Goal: Task Accomplishment & Management: Use online tool/utility

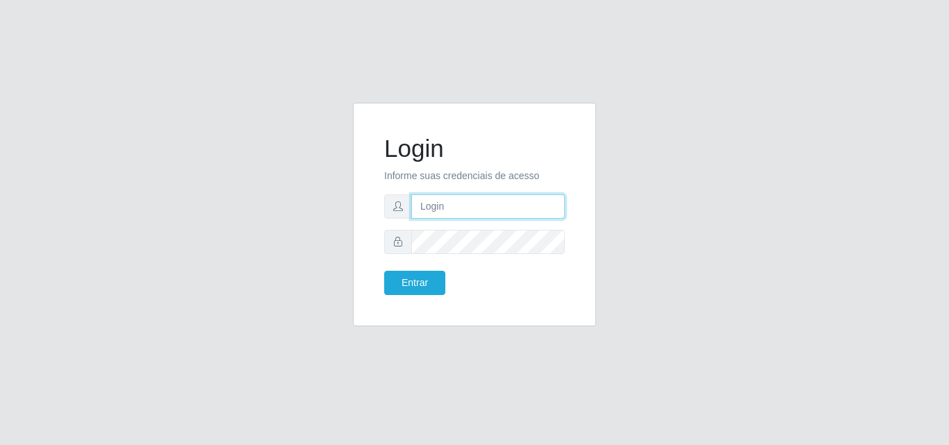
click at [451, 199] on input "text" at bounding box center [487, 206] width 153 height 24
type input "biatriz@comprebem"
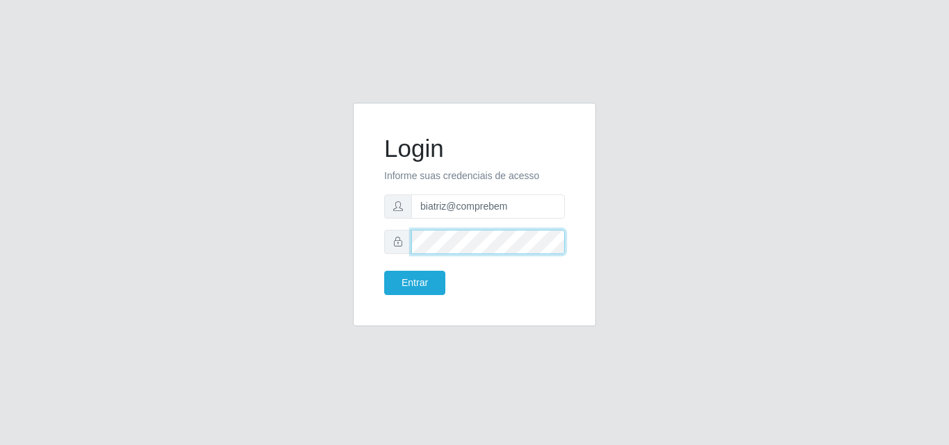
click at [384, 271] on button "Entrar" at bounding box center [414, 283] width 61 height 24
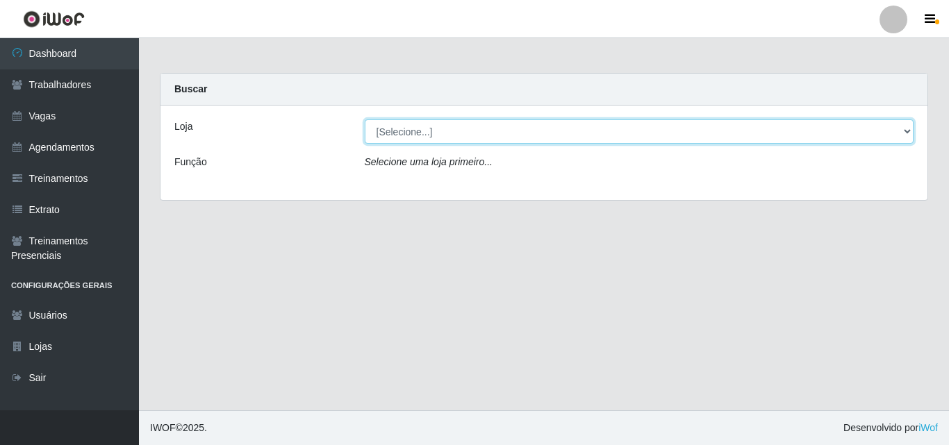
click at [444, 123] on select "[Selecione...] Supermercado Compre Bem - Itabaiana" at bounding box center [639, 131] width 549 height 24
select select "264"
click at [365, 119] on select "[Selecione...] Supermercado Compre Bem - Itabaiana" at bounding box center [639, 131] width 549 height 24
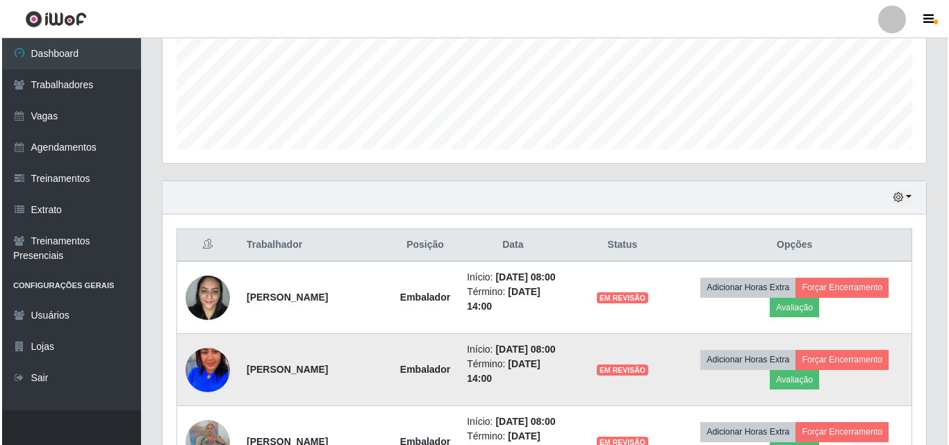
scroll to position [625, 0]
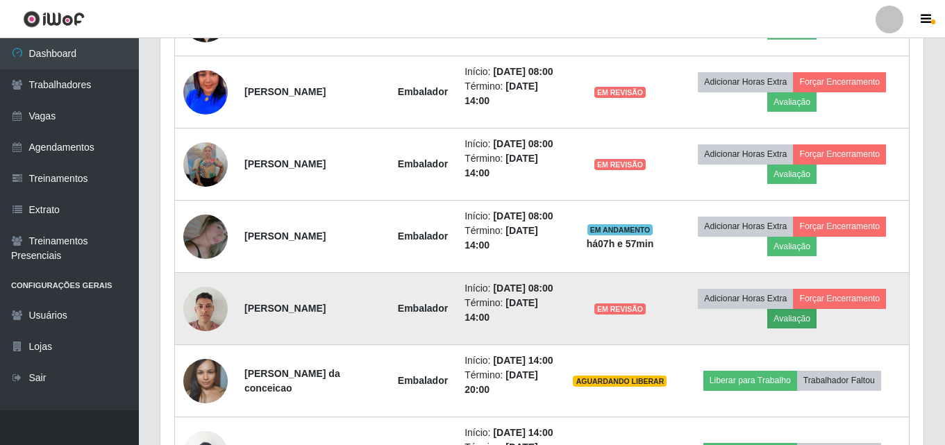
click at [806, 345] on td "Adicionar Horas Extra Forçar Encerramento Avaliação" at bounding box center [792, 309] width 234 height 72
click at [800, 329] on button "Avaliação" at bounding box center [791, 318] width 49 height 19
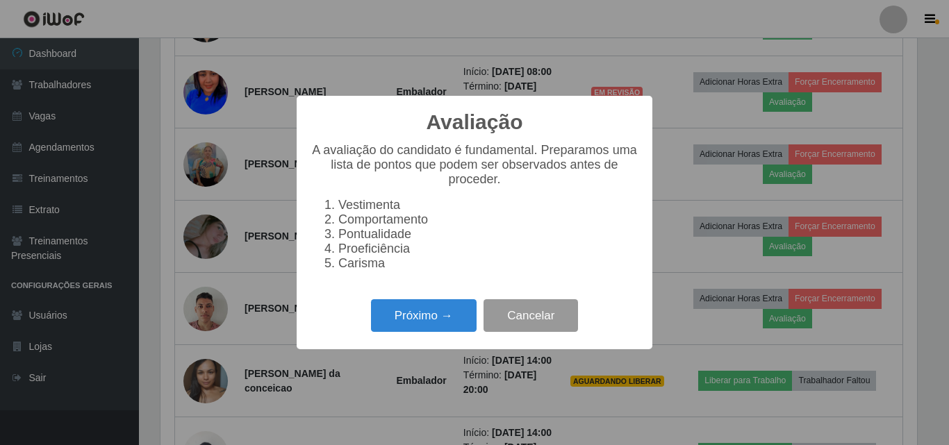
scroll to position [288, 756]
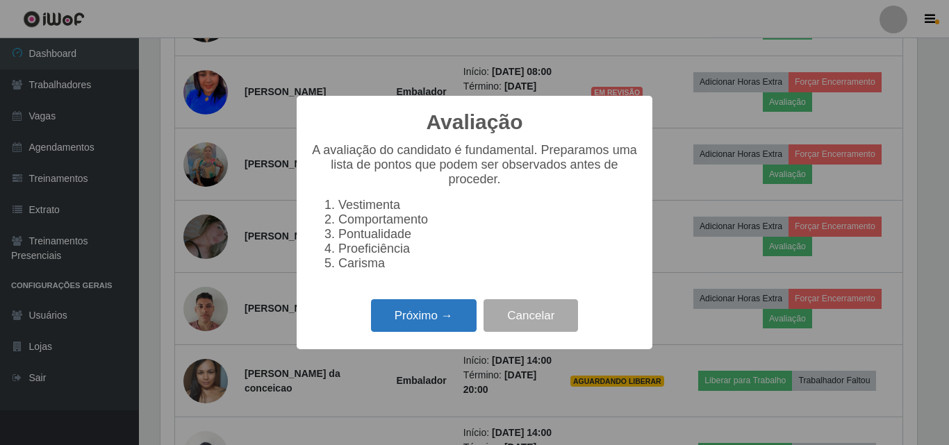
click at [447, 311] on button "Próximo →" at bounding box center [424, 315] width 106 height 33
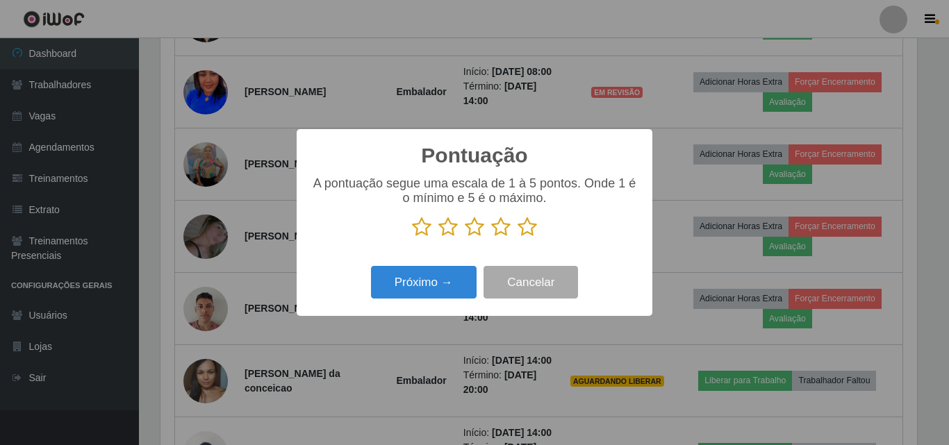
scroll to position [694218, 693750]
click at [498, 235] on icon at bounding box center [500, 227] width 19 height 21
click at [491, 238] on input "radio" at bounding box center [491, 238] width 0 height 0
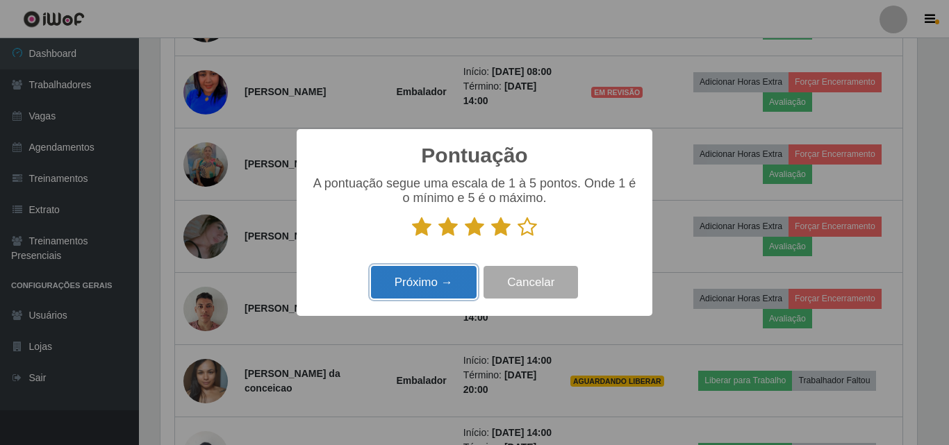
click at [468, 271] on button "Próximo →" at bounding box center [424, 282] width 106 height 33
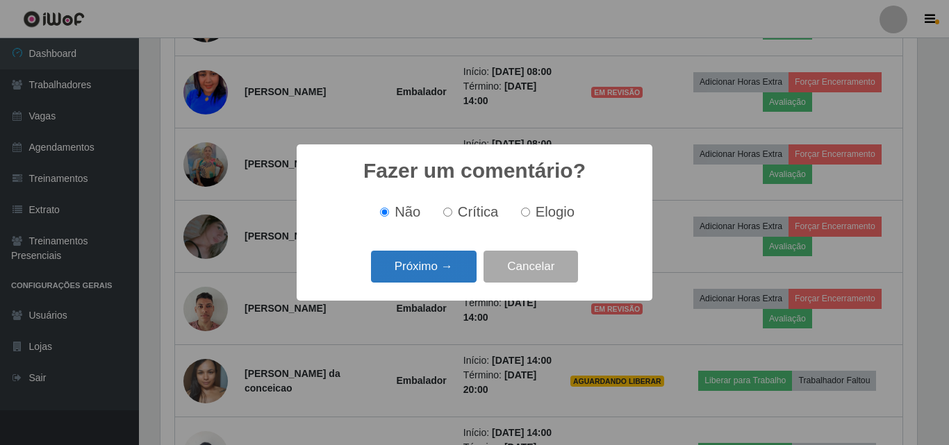
click at [456, 276] on button "Próximo →" at bounding box center [424, 267] width 106 height 33
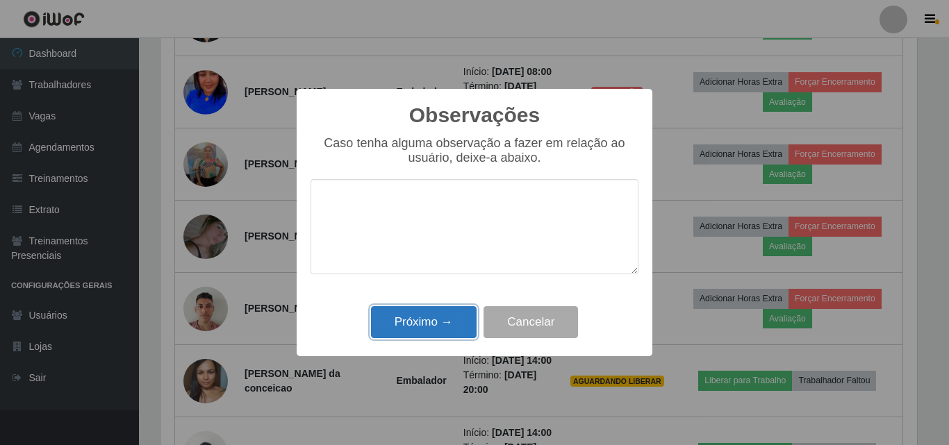
drag, startPoint x: 451, startPoint y: 323, endPoint x: 467, endPoint y: 319, distance: 16.3
click at [455, 322] on button "Próximo →" at bounding box center [424, 322] width 106 height 33
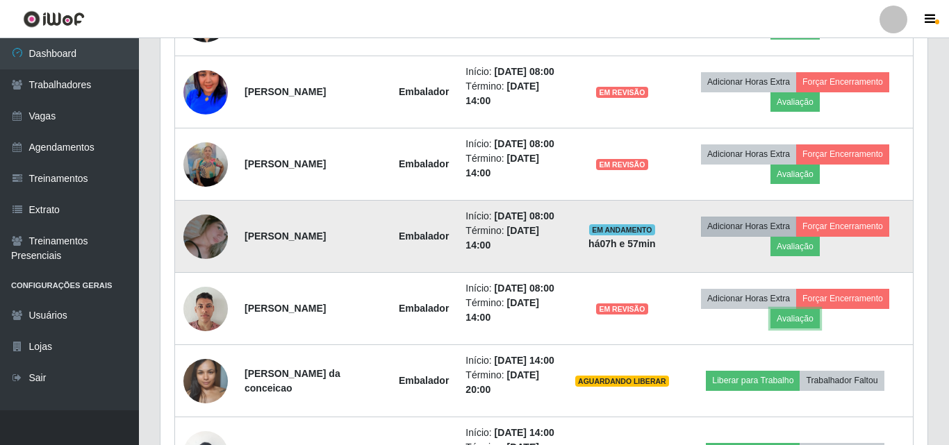
scroll to position [288, 763]
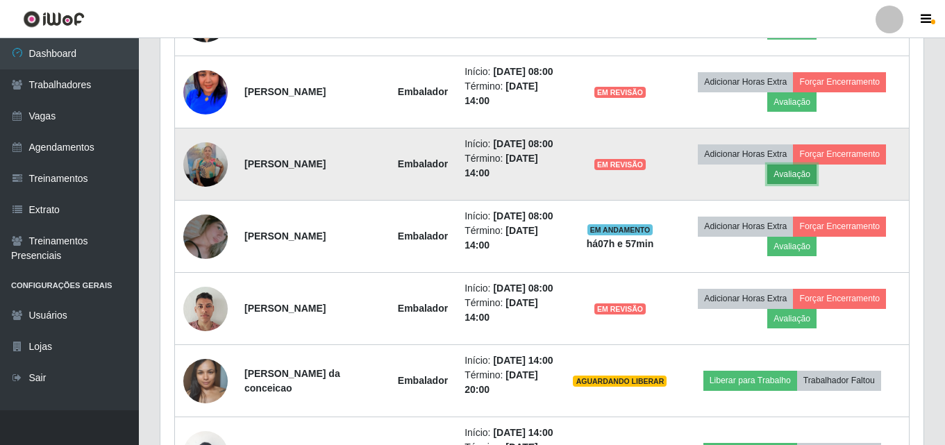
click at [813, 184] on button "Avaliação" at bounding box center [791, 174] width 49 height 19
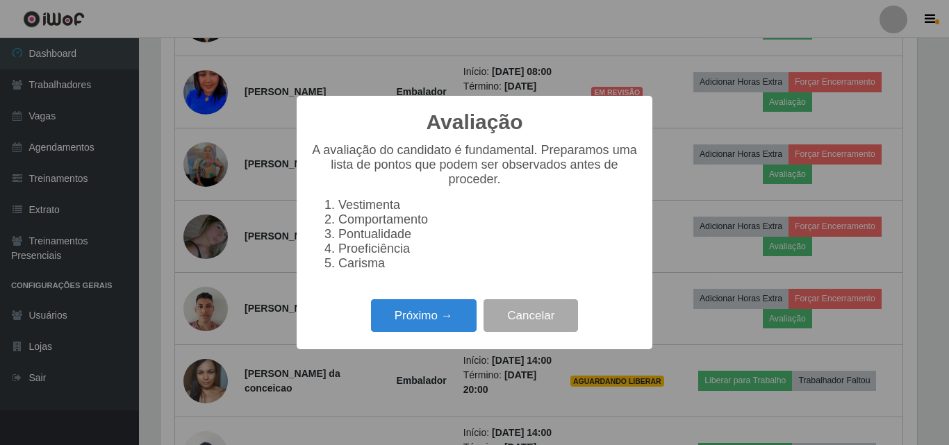
scroll to position [288, 756]
click at [442, 306] on div "Próximo → Cancelar" at bounding box center [474, 316] width 328 height 40
click at [448, 308] on button "Próximo →" at bounding box center [424, 315] width 106 height 33
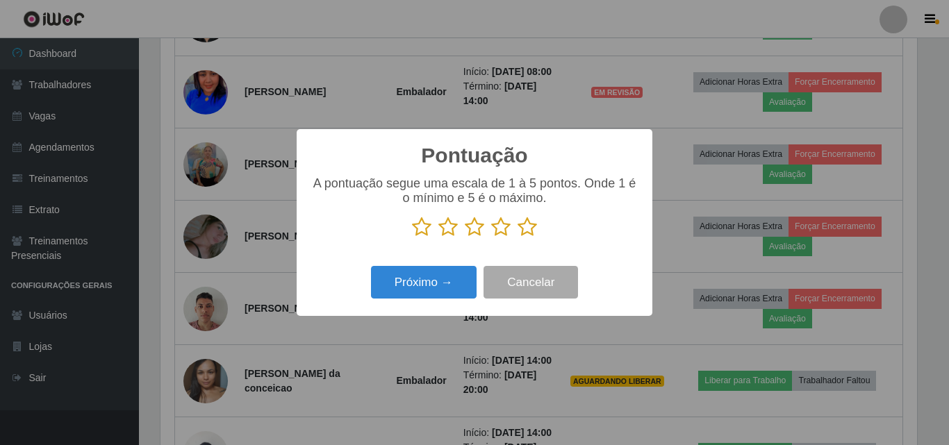
click at [499, 235] on icon at bounding box center [500, 227] width 19 height 21
click at [491, 238] on input "radio" at bounding box center [491, 238] width 0 height 0
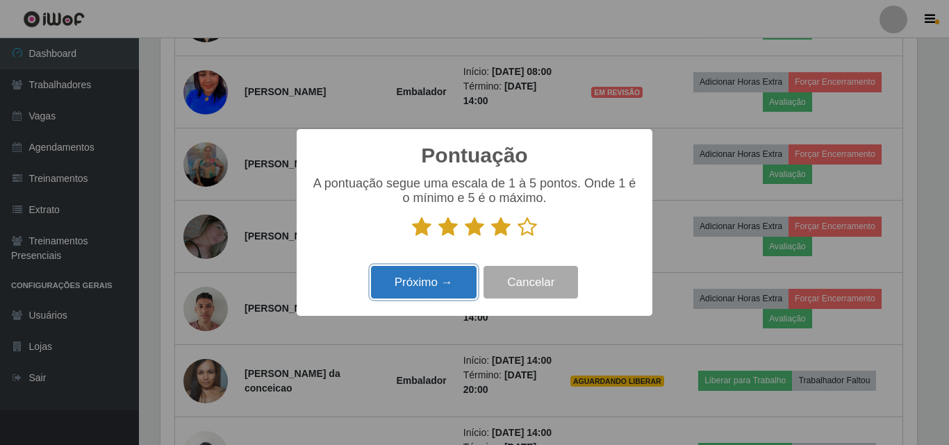
click at [461, 272] on button "Próximo →" at bounding box center [424, 282] width 106 height 33
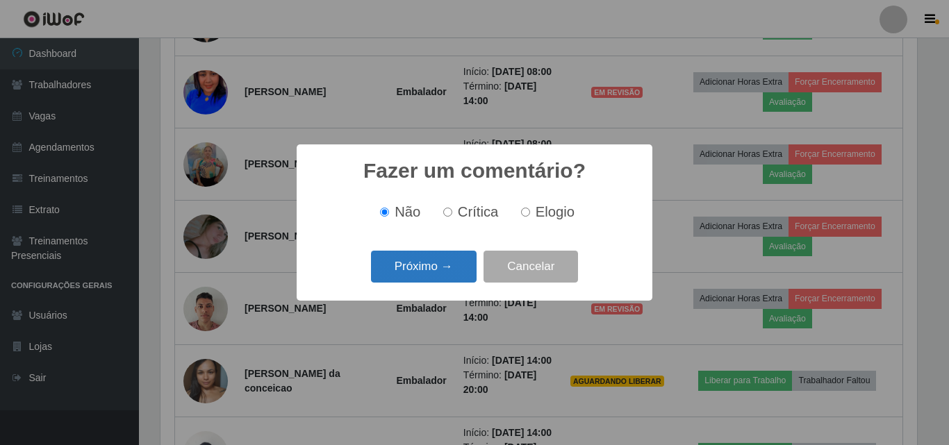
click at [440, 278] on button "Próximo →" at bounding box center [424, 267] width 106 height 33
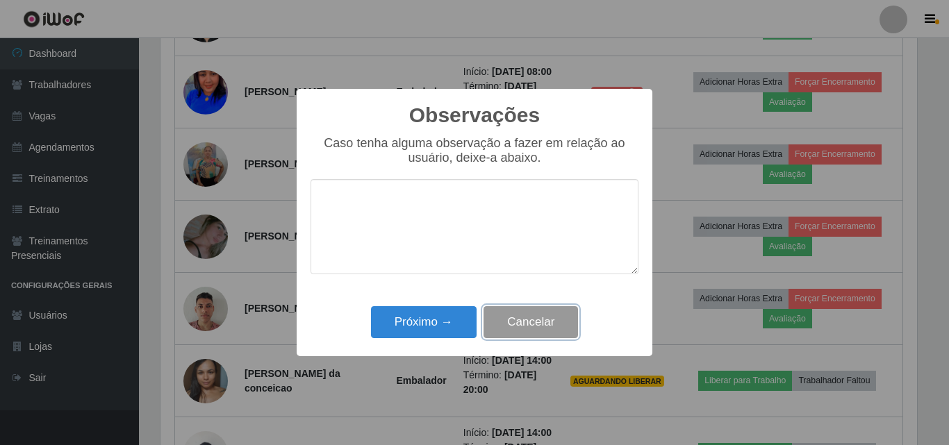
click at [518, 326] on button "Cancelar" at bounding box center [530, 322] width 94 height 33
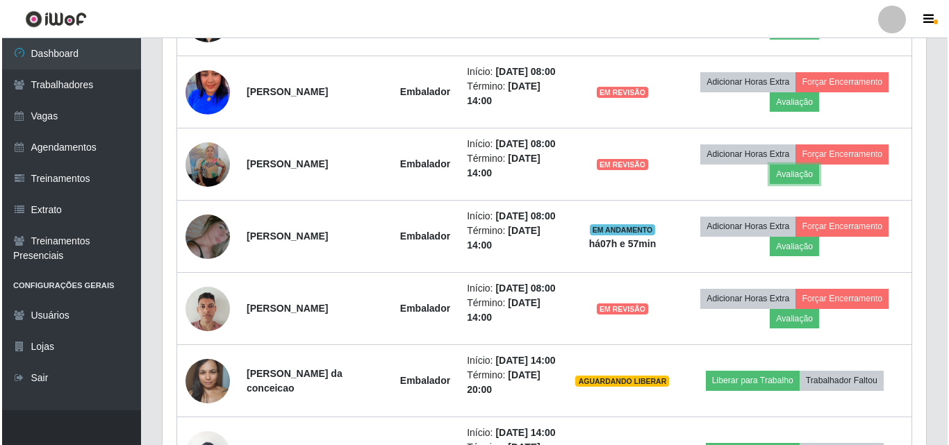
scroll to position [288, 763]
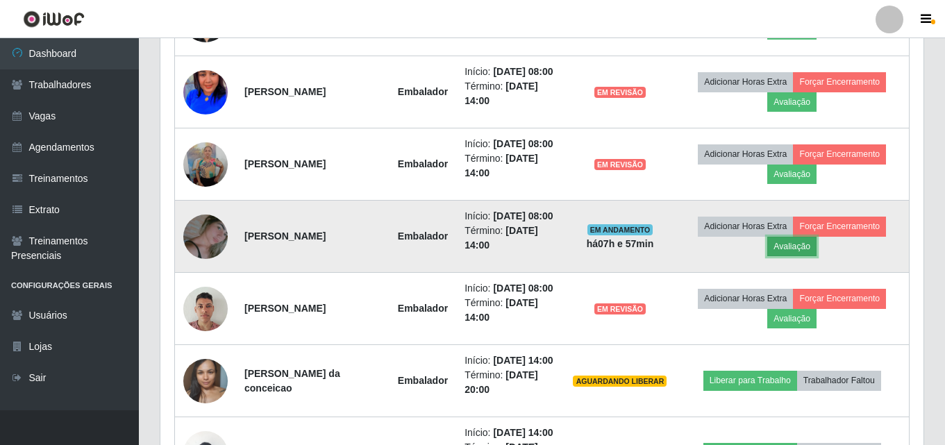
click at [804, 256] on button "Avaliação" at bounding box center [791, 246] width 49 height 19
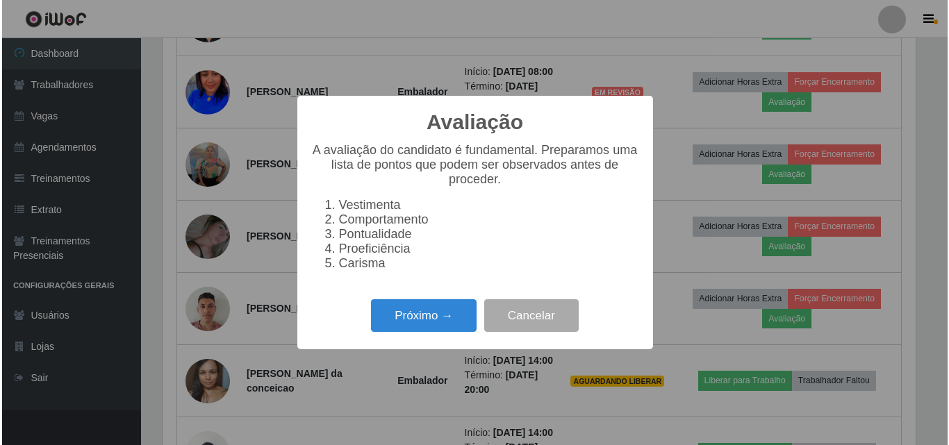
scroll to position [288, 756]
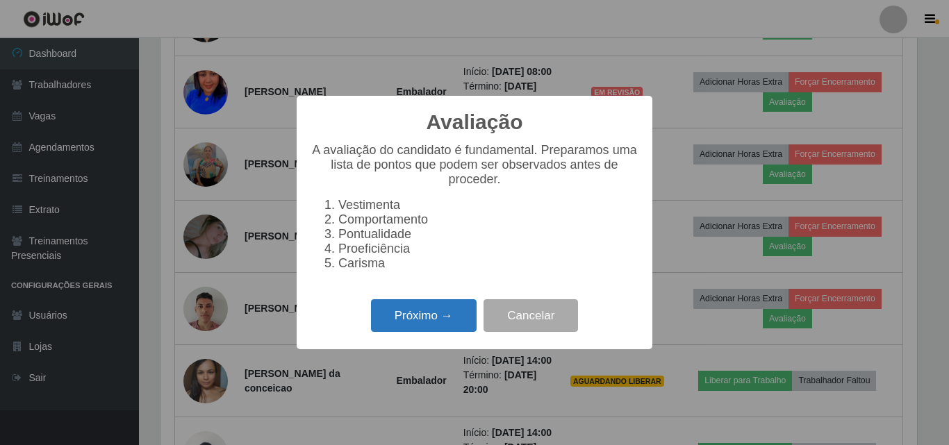
click at [434, 315] on button "Próximo →" at bounding box center [424, 315] width 106 height 33
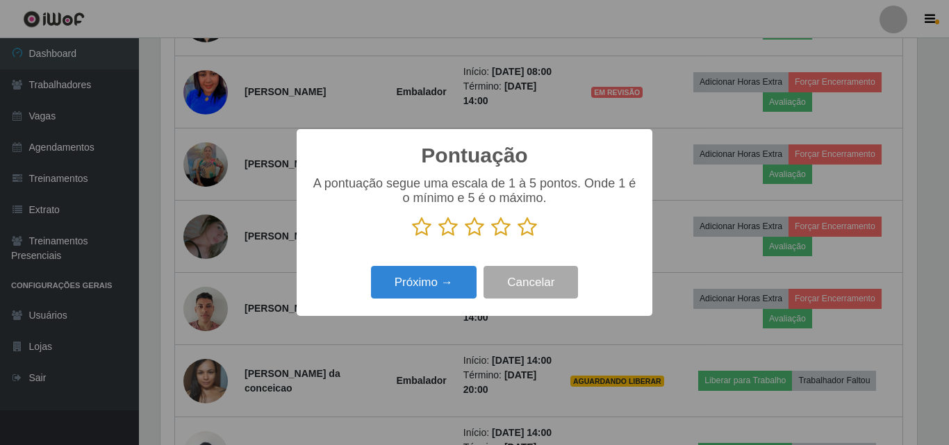
click at [506, 229] on icon at bounding box center [500, 227] width 19 height 21
click at [491, 238] on input "radio" at bounding box center [491, 238] width 0 height 0
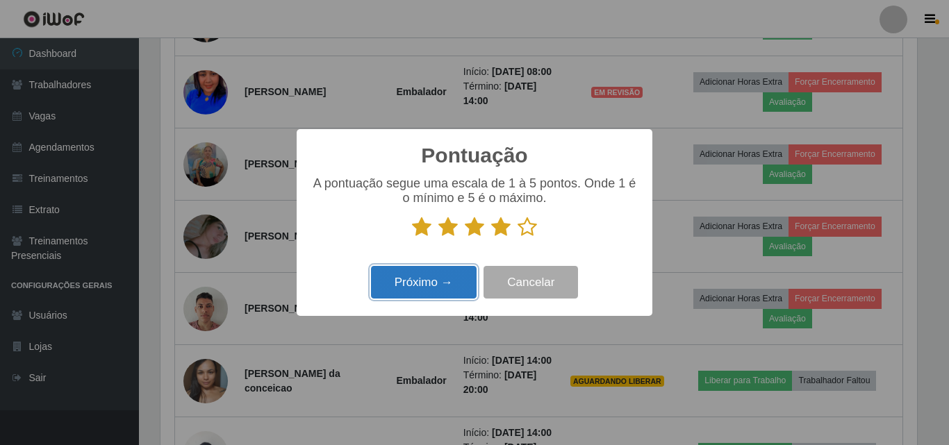
click at [445, 283] on button "Próximo →" at bounding box center [424, 282] width 106 height 33
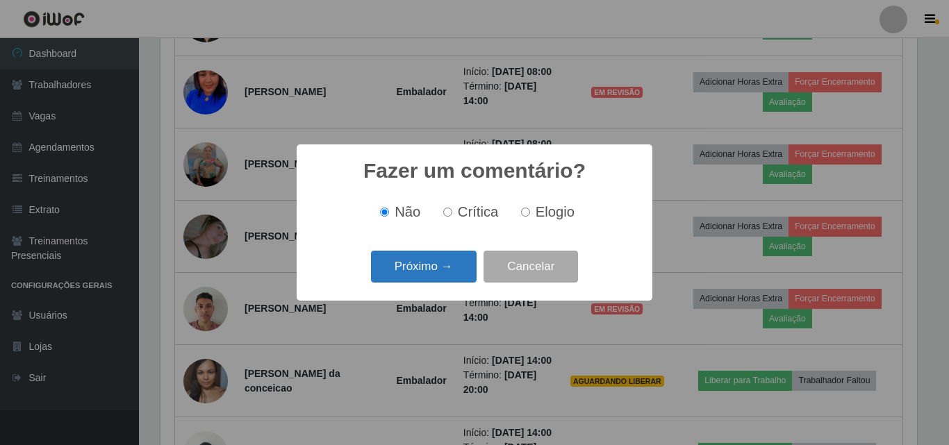
click at [438, 274] on button "Próximo →" at bounding box center [424, 267] width 106 height 33
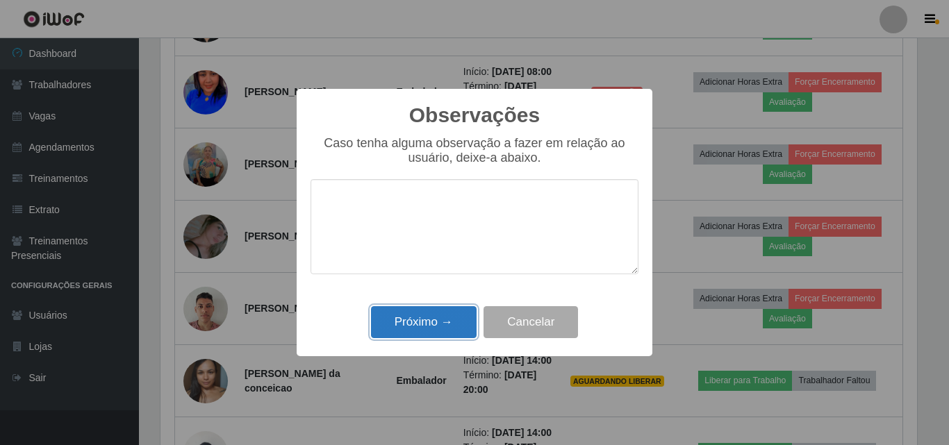
click at [444, 327] on button "Próximo →" at bounding box center [424, 322] width 106 height 33
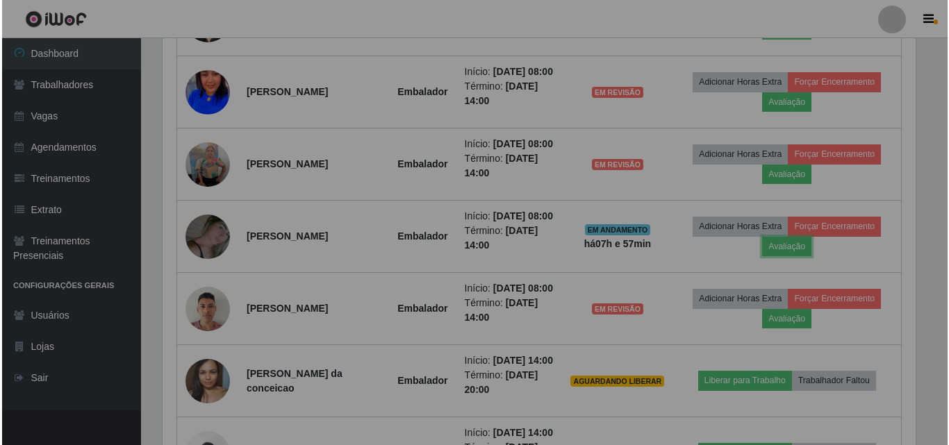
scroll to position [288, 763]
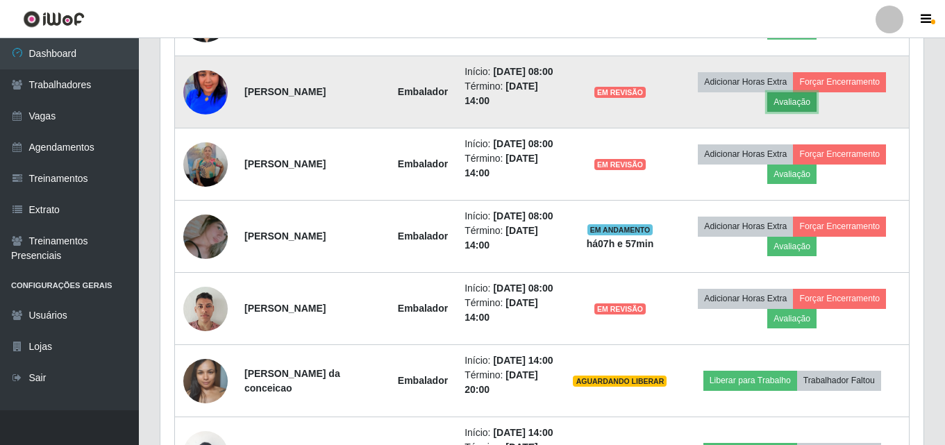
click at [795, 112] on button "Avaliação" at bounding box center [791, 101] width 49 height 19
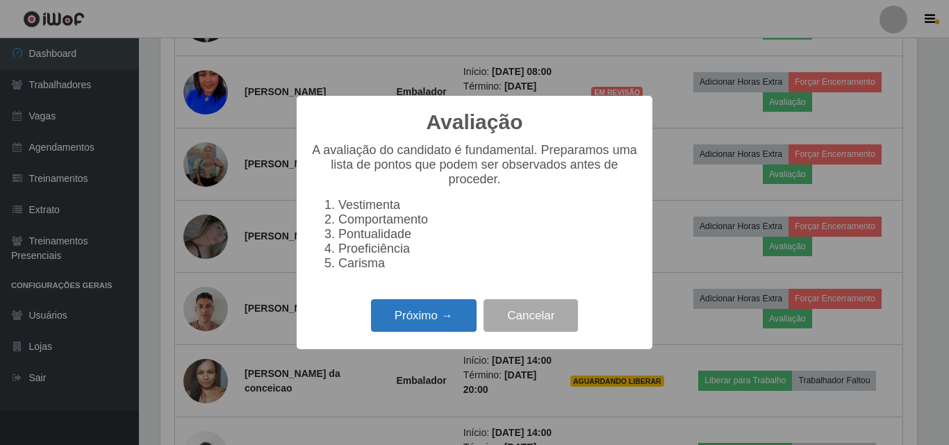
click at [415, 326] on button "Próximo →" at bounding box center [424, 315] width 106 height 33
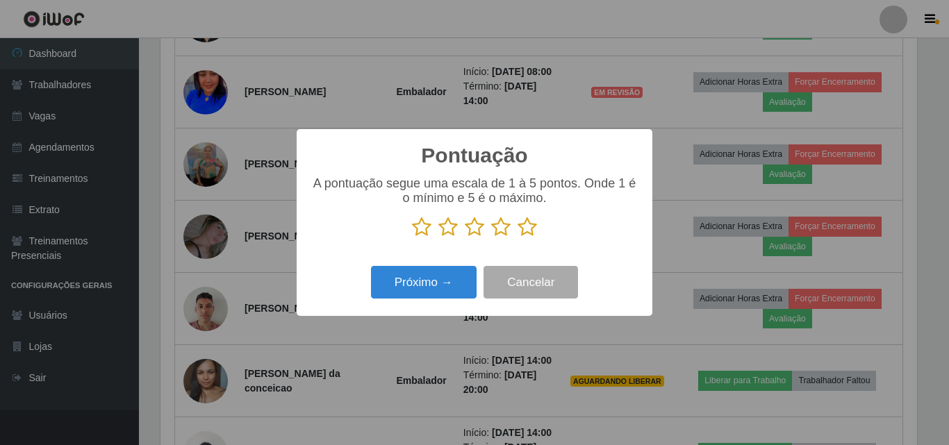
click at [501, 235] on icon at bounding box center [500, 227] width 19 height 21
click at [491, 238] on input "radio" at bounding box center [491, 238] width 0 height 0
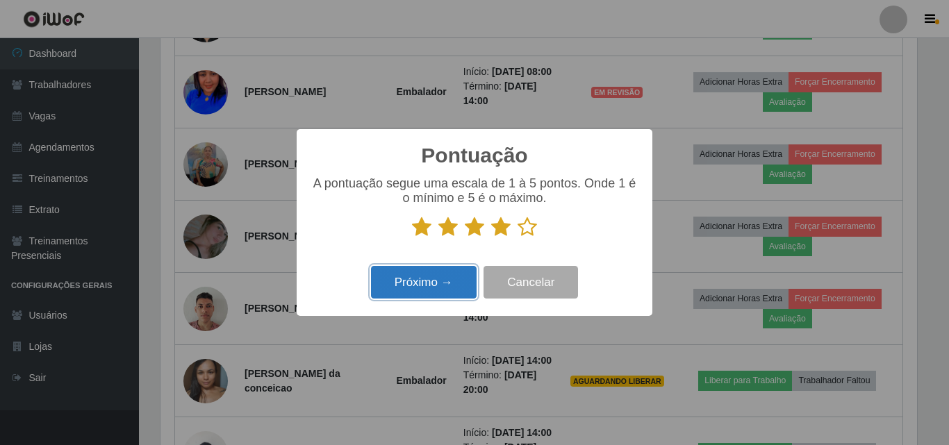
click at [420, 279] on button "Próximo →" at bounding box center [424, 282] width 106 height 33
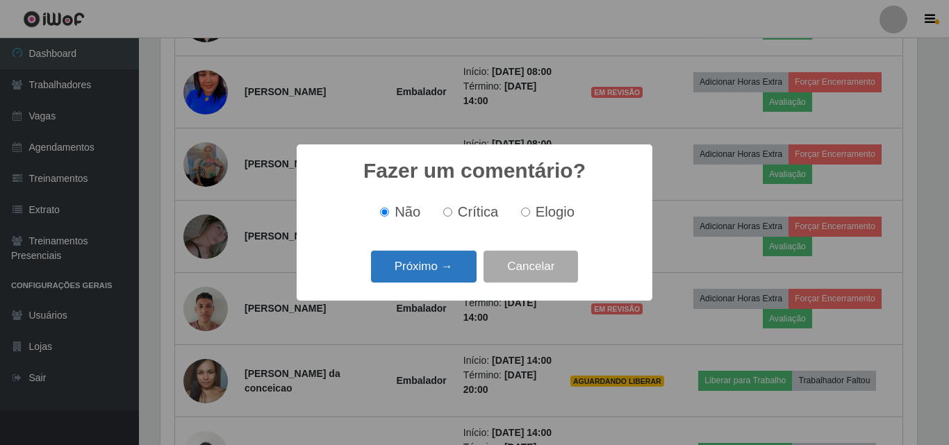
click at [422, 273] on button "Próximo →" at bounding box center [424, 267] width 106 height 33
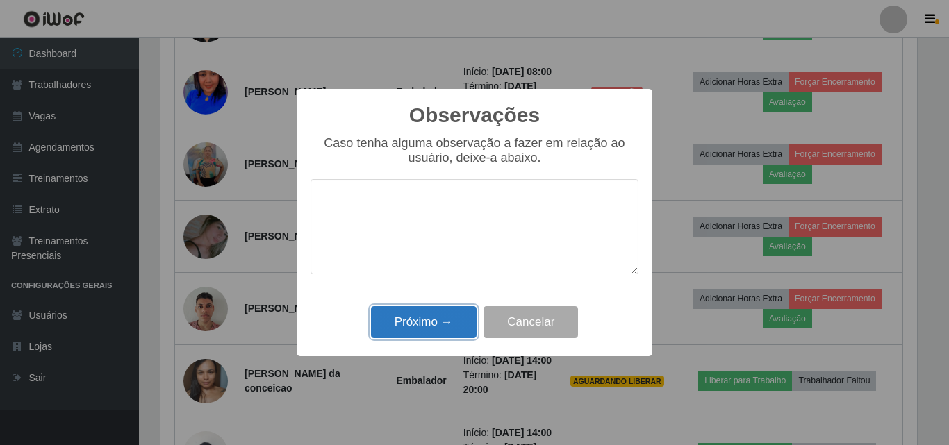
click at [442, 331] on button "Próximo →" at bounding box center [424, 322] width 106 height 33
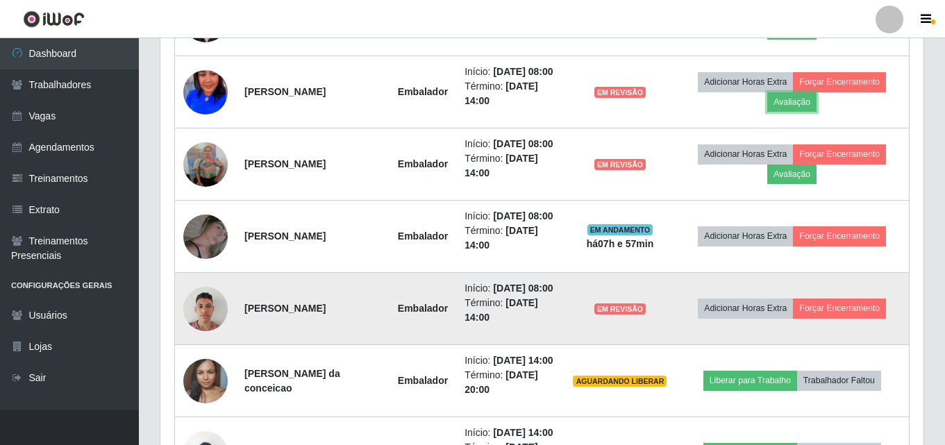
scroll to position [486, 0]
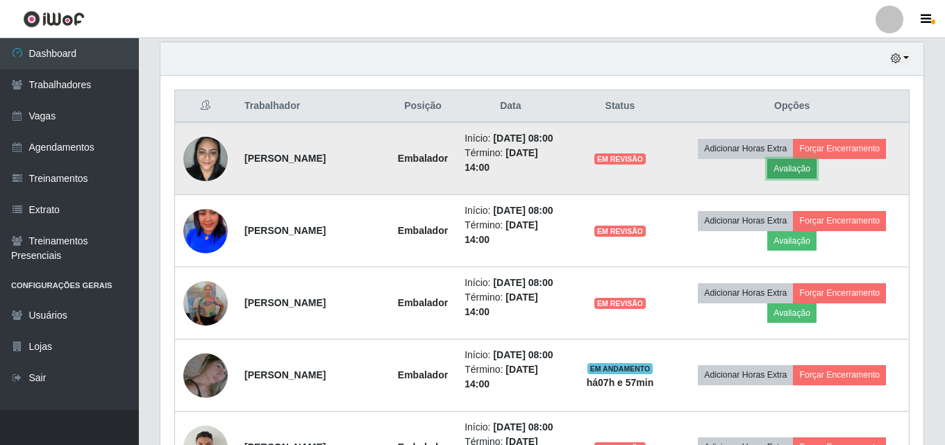
click at [788, 175] on button "Avaliação" at bounding box center [791, 168] width 49 height 19
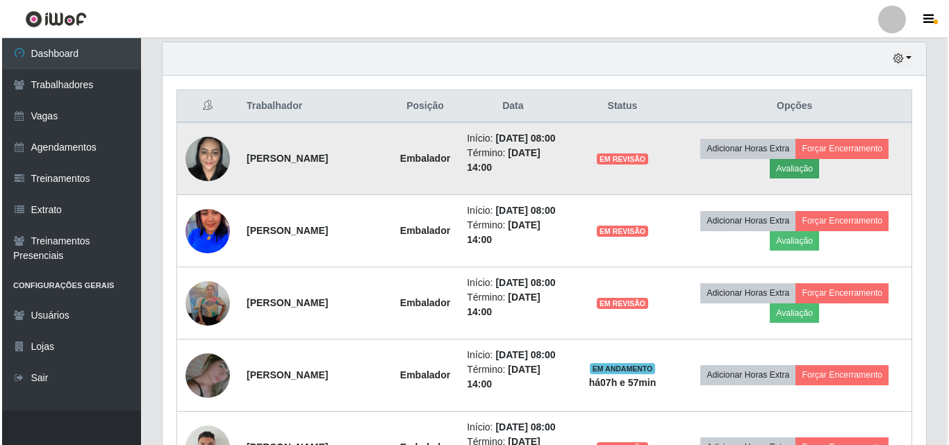
scroll to position [288, 756]
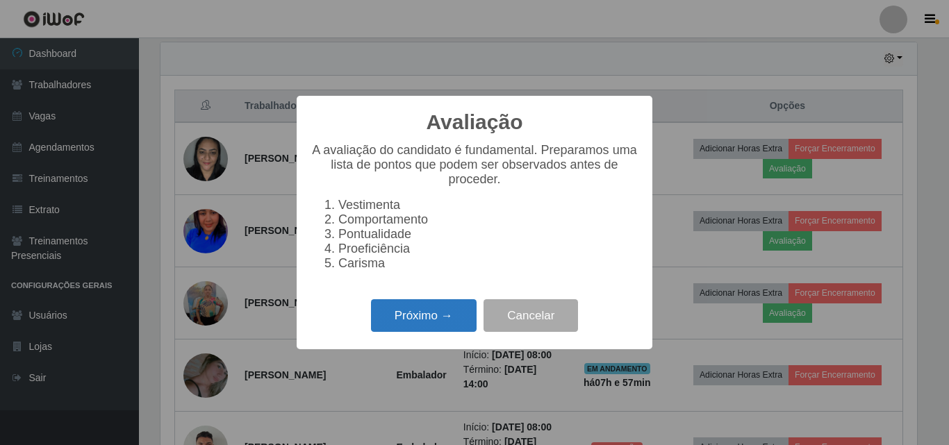
click at [458, 325] on button "Próximo →" at bounding box center [424, 315] width 106 height 33
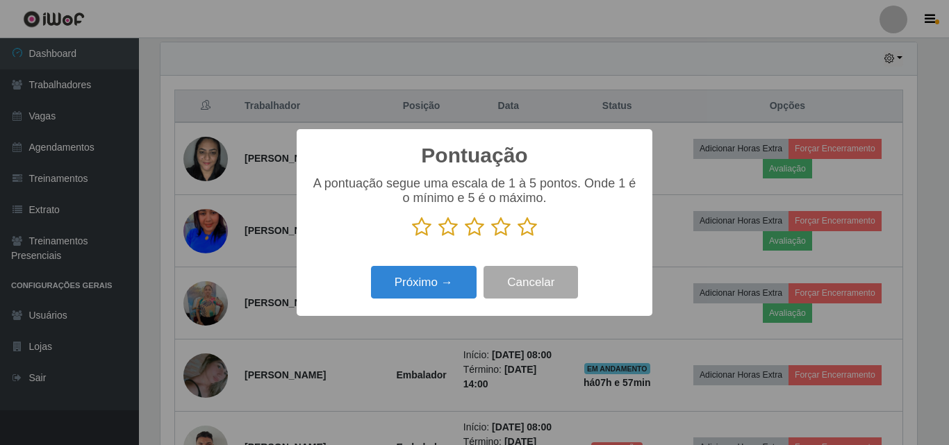
scroll to position [694218, 693750]
drag, startPoint x: 503, startPoint y: 231, endPoint x: 456, endPoint y: 280, distance: 67.3
click at [503, 237] on icon at bounding box center [500, 227] width 19 height 21
click at [491, 238] on input "radio" at bounding box center [491, 238] width 0 height 0
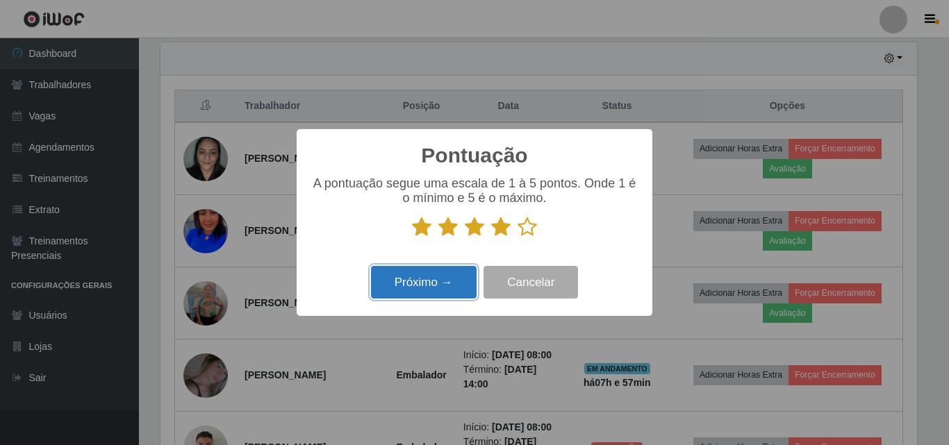
click at [440, 285] on button "Próximo →" at bounding box center [424, 282] width 106 height 33
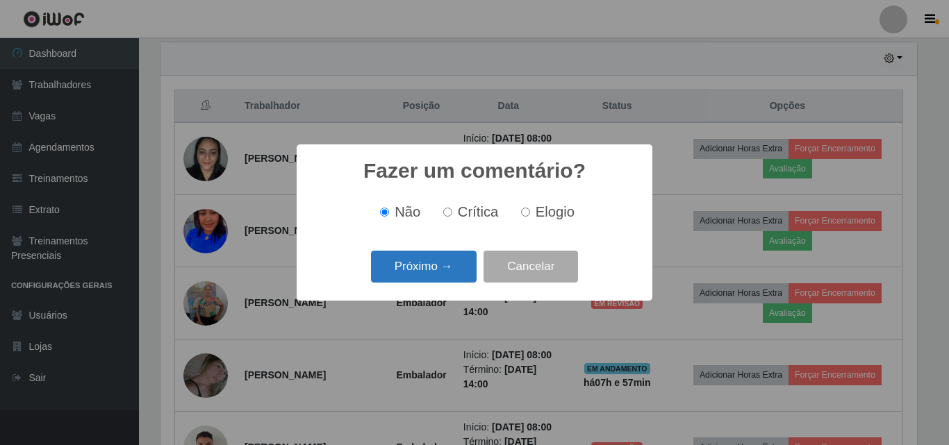
drag, startPoint x: 440, startPoint y: 285, endPoint x: 419, endPoint y: 274, distance: 23.0
click at [419, 274] on button "Próximo →" at bounding box center [424, 267] width 106 height 33
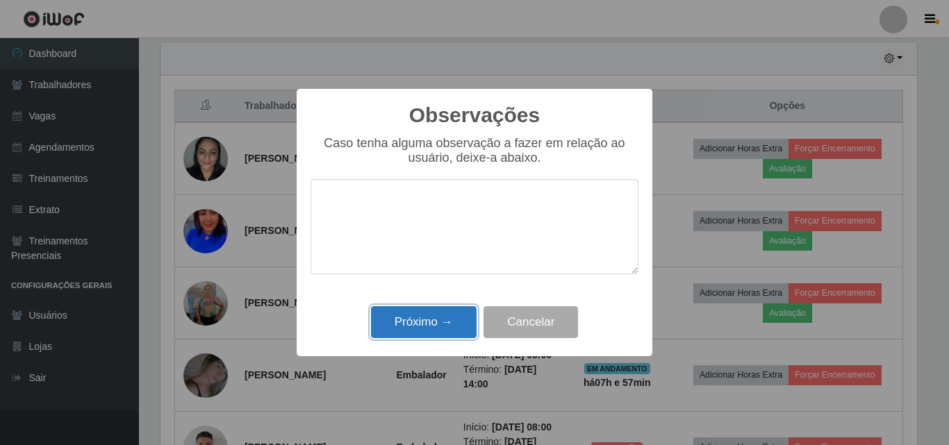
click at [428, 328] on button "Próximo →" at bounding box center [424, 322] width 106 height 33
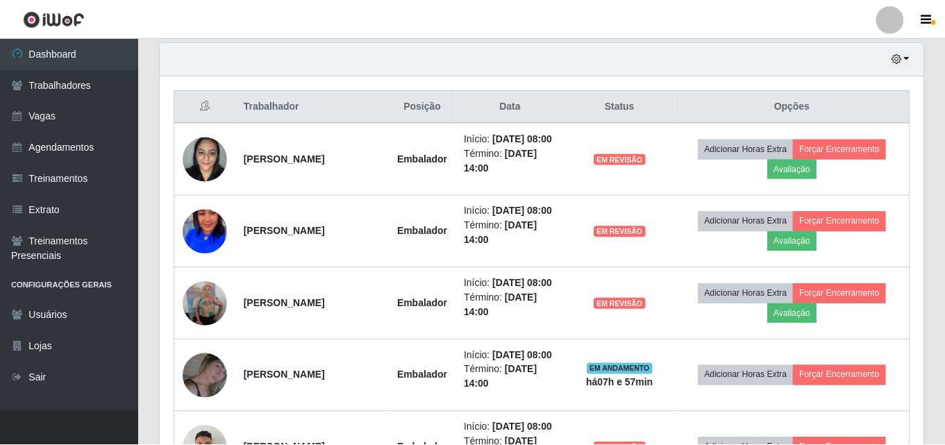
scroll to position [0, 0]
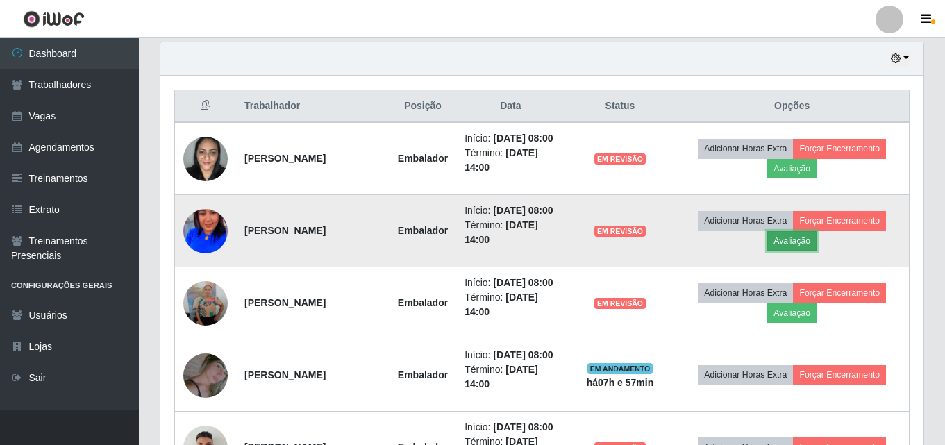
click at [808, 251] on button "Avaliação" at bounding box center [791, 240] width 49 height 19
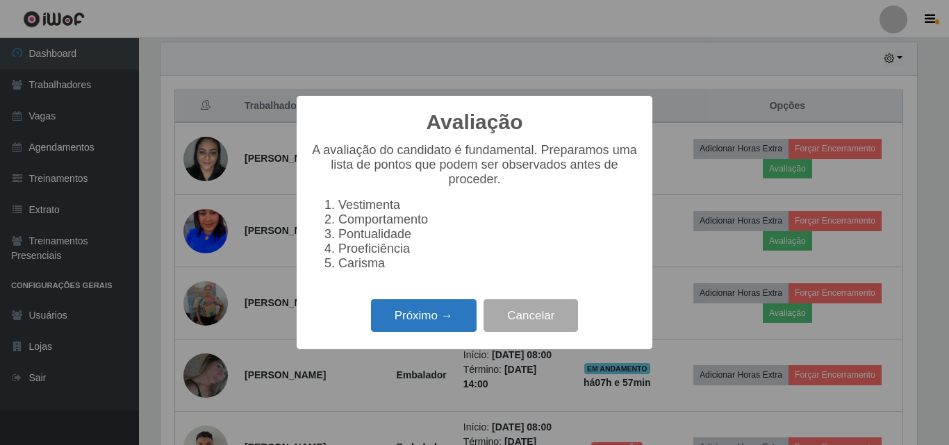
click at [422, 320] on button "Próximo →" at bounding box center [424, 315] width 106 height 33
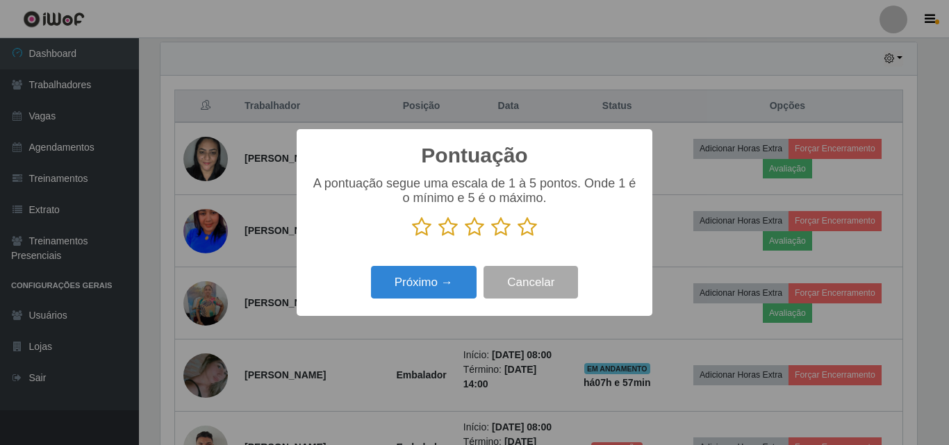
click at [503, 234] on icon at bounding box center [500, 227] width 19 height 21
click at [491, 238] on input "radio" at bounding box center [491, 238] width 0 height 0
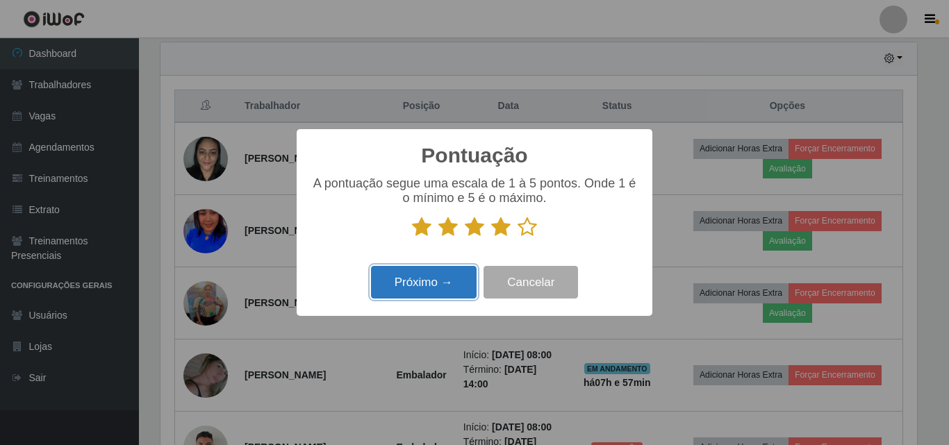
click at [439, 272] on button "Próximo →" at bounding box center [424, 282] width 106 height 33
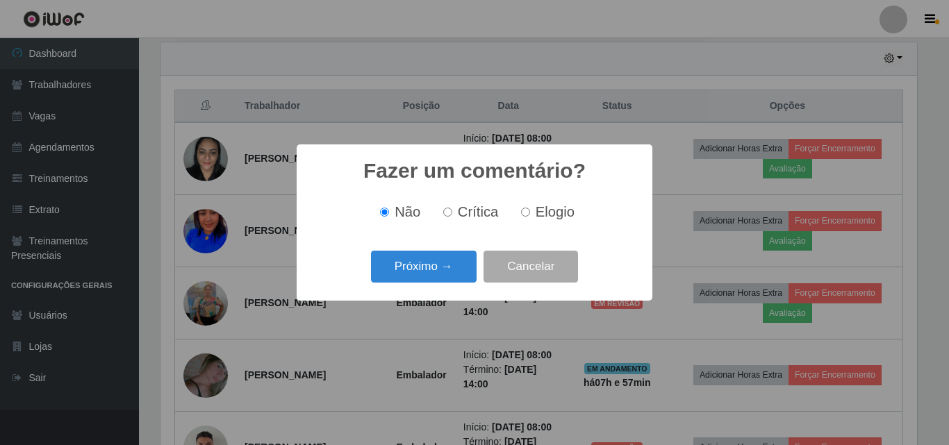
click at [426, 281] on button "Próximo →" at bounding box center [424, 267] width 106 height 33
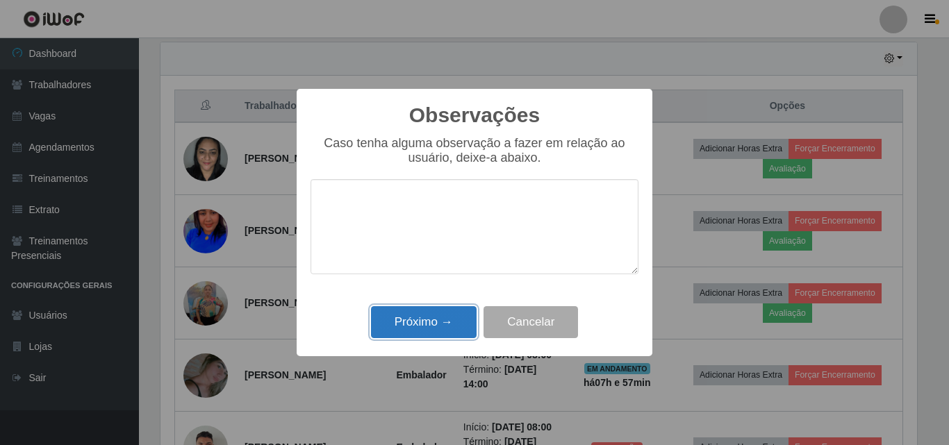
click at [435, 320] on button "Próximo →" at bounding box center [424, 322] width 106 height 33
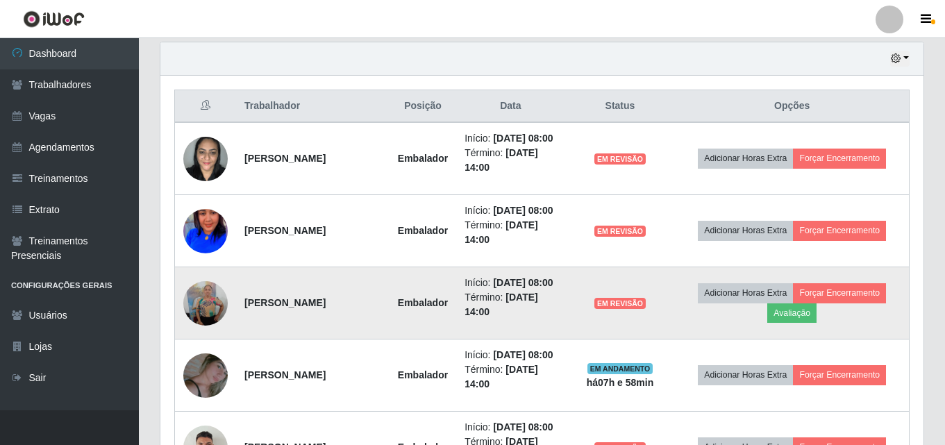
click at [835, 340] on td "Adicionar Horas Extra Forçar Encerramento Avaliação" at bounding box center [792, 303] width 234 height 72
click at [817, 323] on button "Avaliação" at bounding box center [791, 312] width 49 height 19
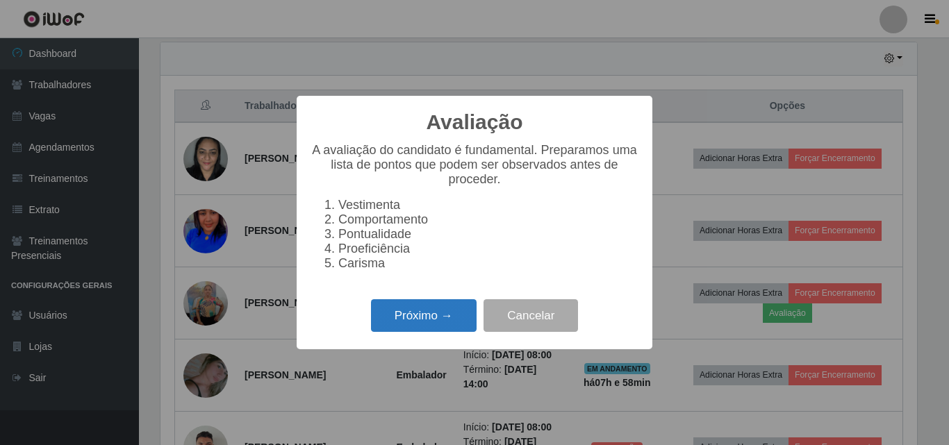
click at [417, 331] on button "Próximo →" at bounding box center [424, 315] width 106 height 33
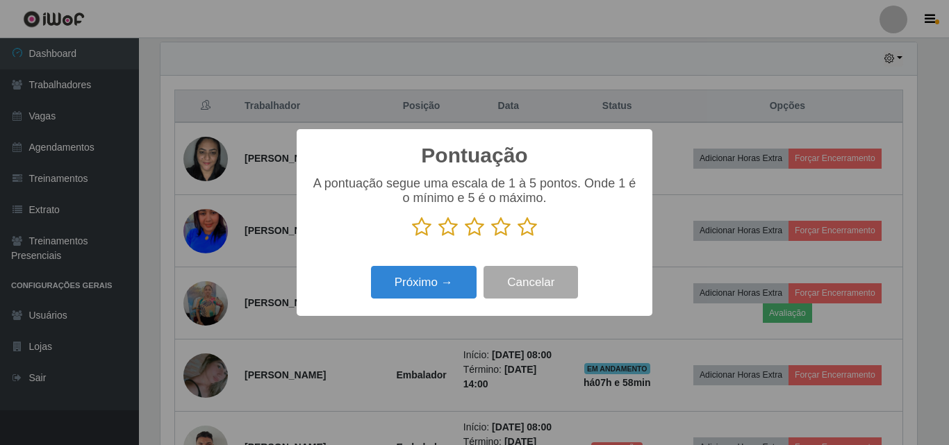
click at [499, 231] on icon at bounding box center [500, 227] width 19 height 21
click at [491, 238] on input "radio" at bounding box center [491, 238] width 0 height 0
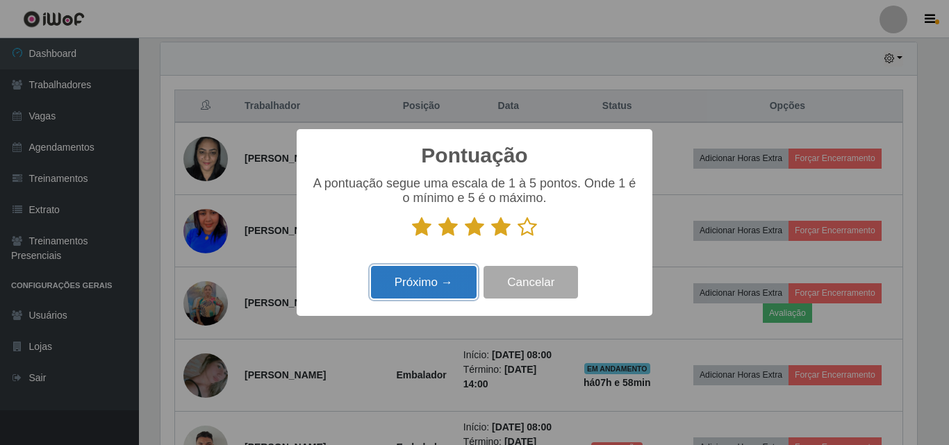
click at [424, 292] on button "Próximo →" at bounding box center [424, 282] width 106 height 33
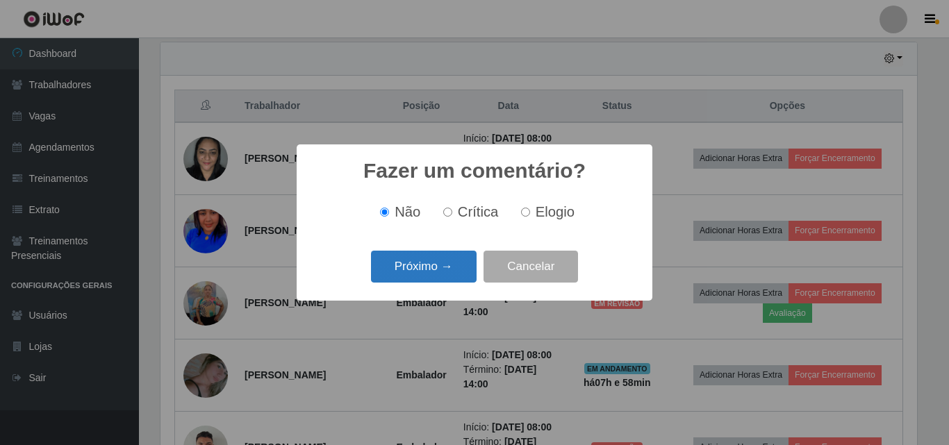
click at [430, 270] on button "Próximo →" at bounding box center [424, 267] width 106 height 33
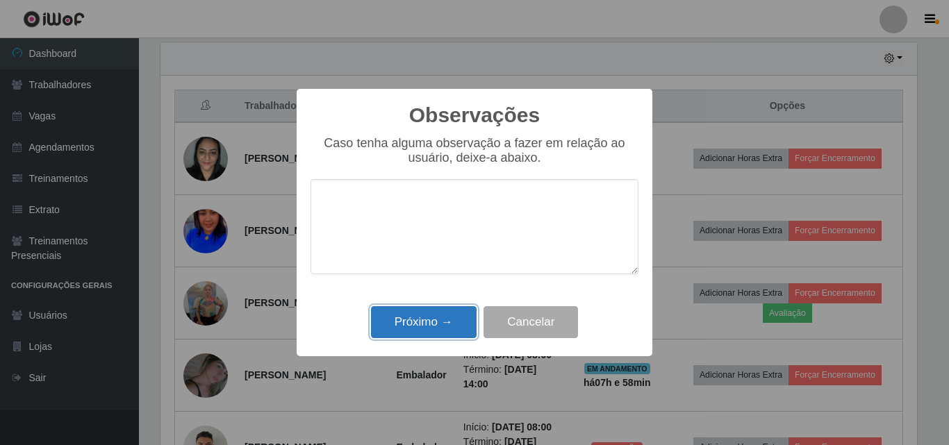
click at [435, 335] on button "Próximo →" at bounding box center [424, 322] width 106 height 33
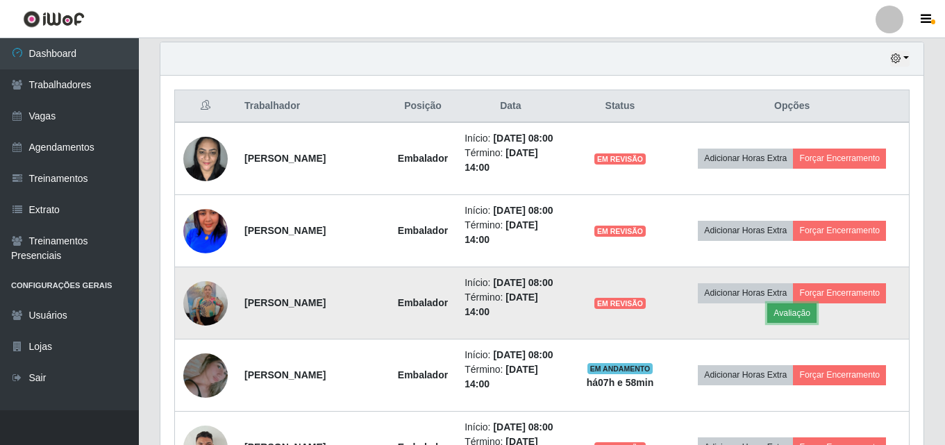
click at [815, 323] on button "Avaliação" at bounding box center [791, 312] width 49 height 19
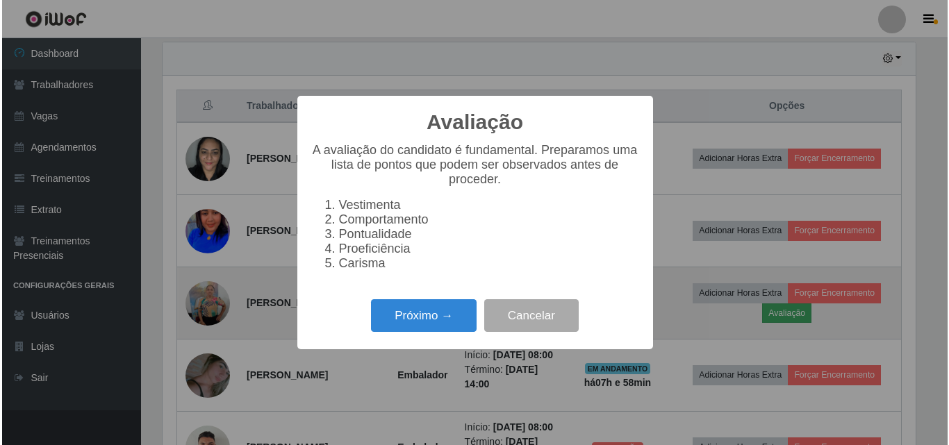
scroll to position [288, 756]
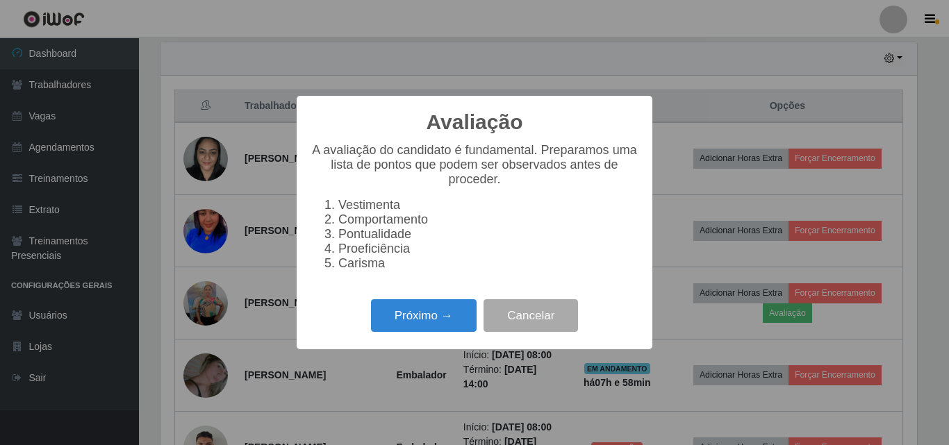
click at [461, 335] on div "Próximo → Cancelar" at bounding box center [474, 316] width 328 height 40
click at [454, 323] on button "Próximo →" at bounding box center [424, 315] width 106 height 33
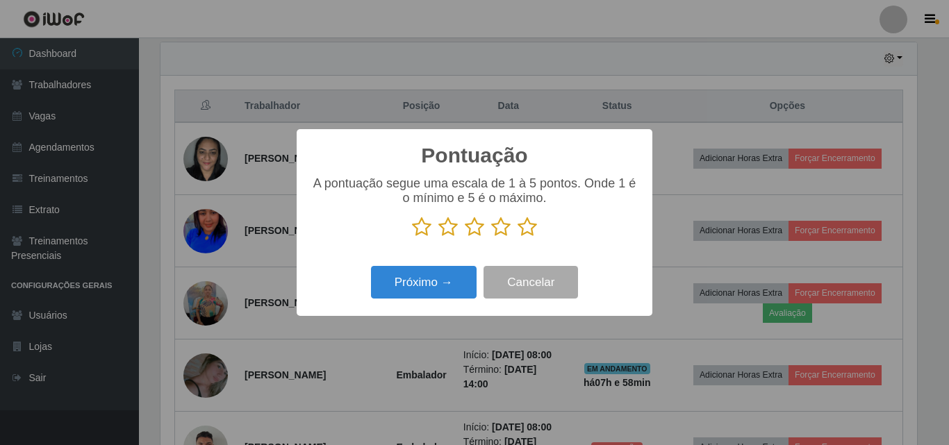
click at [491, 233] on icon at bounding box center [500, 227] width 19 height 21
click at [491, 238] on input "radio" at bounding box center [491, 238] width 0 height 0
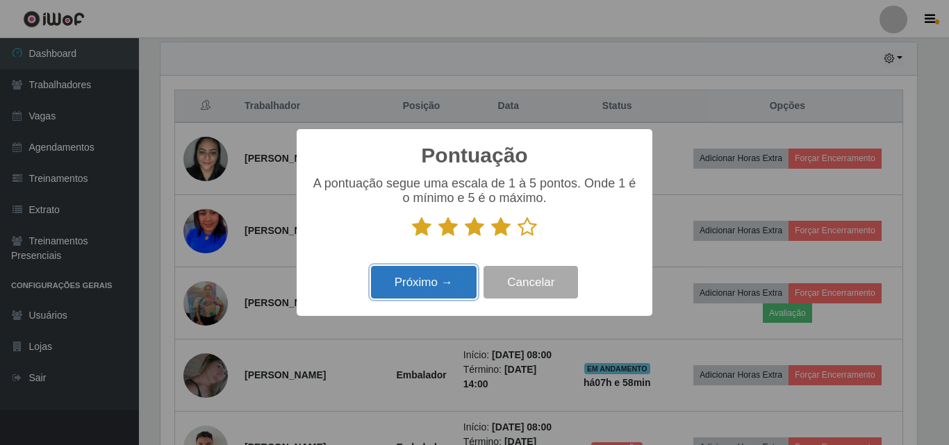
click at [449, 286] on button "Próximo →" at bounding box center [424, 282] width 106 height 33
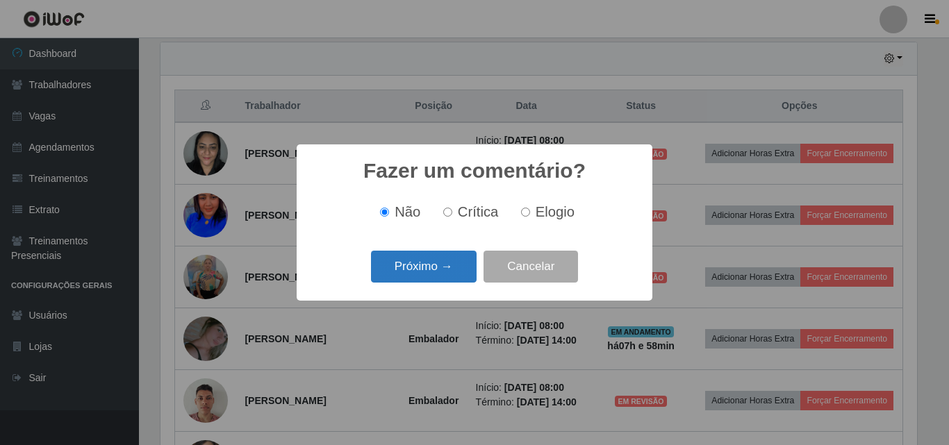
click at [438, 273] on button "Próximo →" at bounding box center [424, 267] width 106 height 33
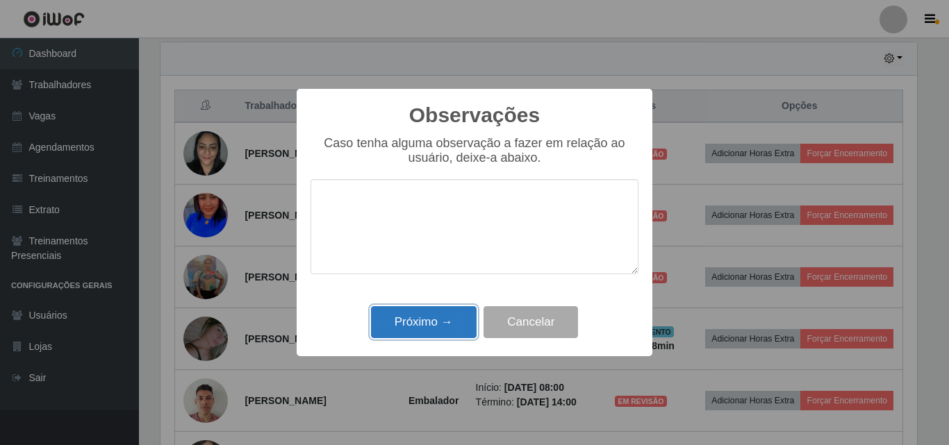
click at [454, 329] on button "Próximo →" at bounding box center [424, 322] width 106 height 33
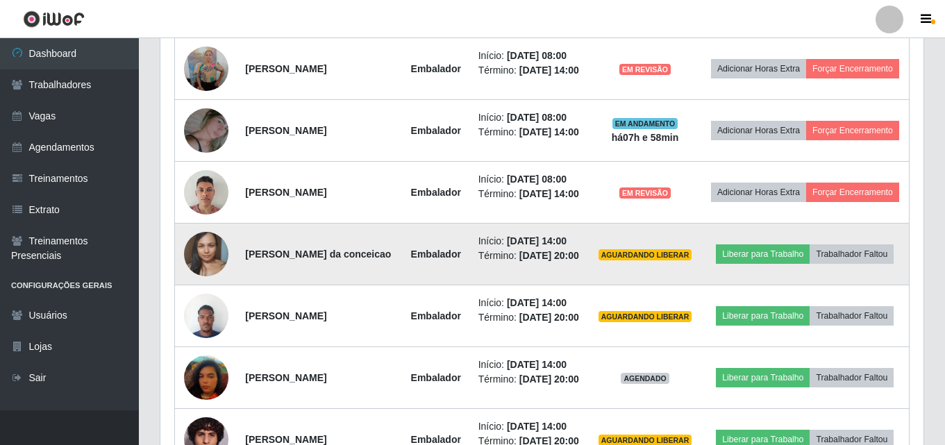
scroll to position [347, 0]
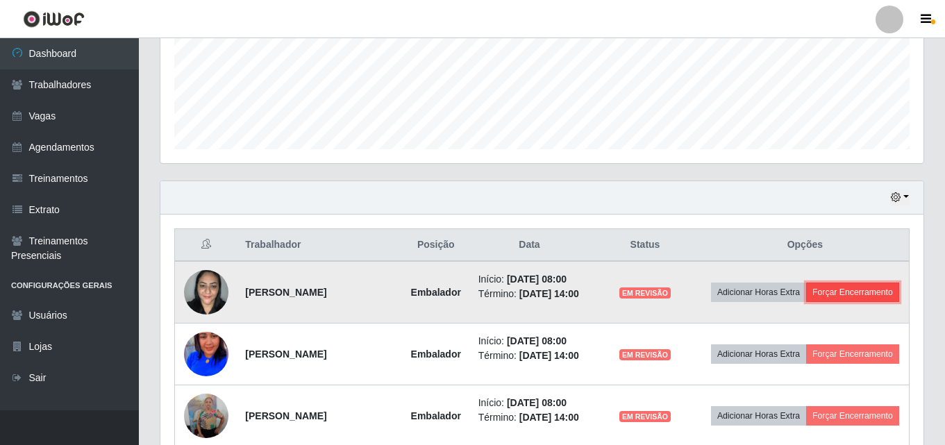
click at [831, 302] on button "Forçar Encerramento" at bounding box center [852, 292] width 93 height 19
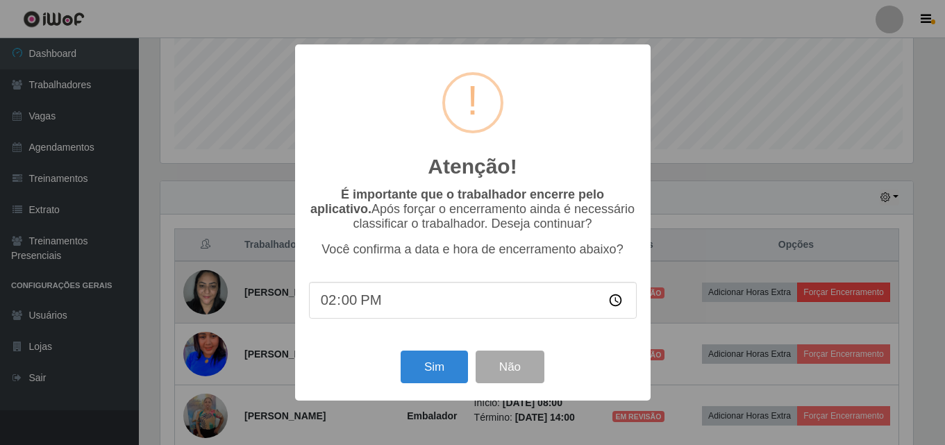
scroll to position [288, 756]
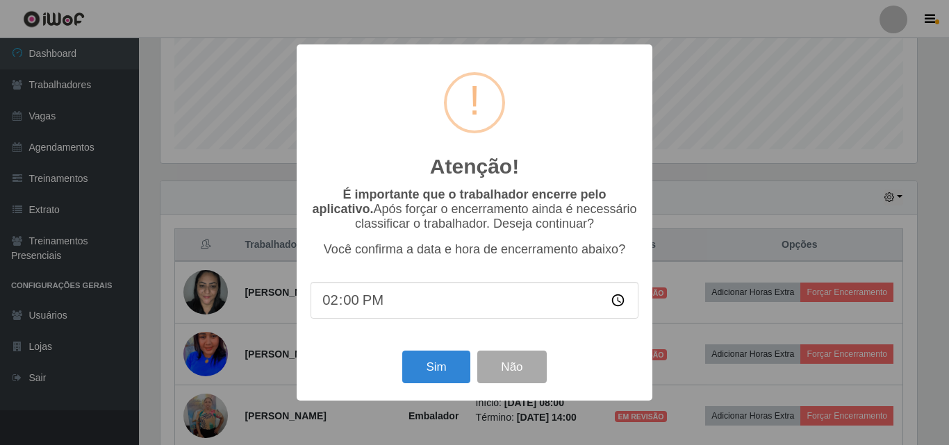
drag, startPoint x: 831, startPoint y: 317, endPoint x: 772, endPoint y: 322, distance: 60.0
click at [815, 309] on div "Atenção! × É importante que o trabalhador encerre pelo aplicativo. Após forçar …" at bounding box center [474, 222] width 949 height 445
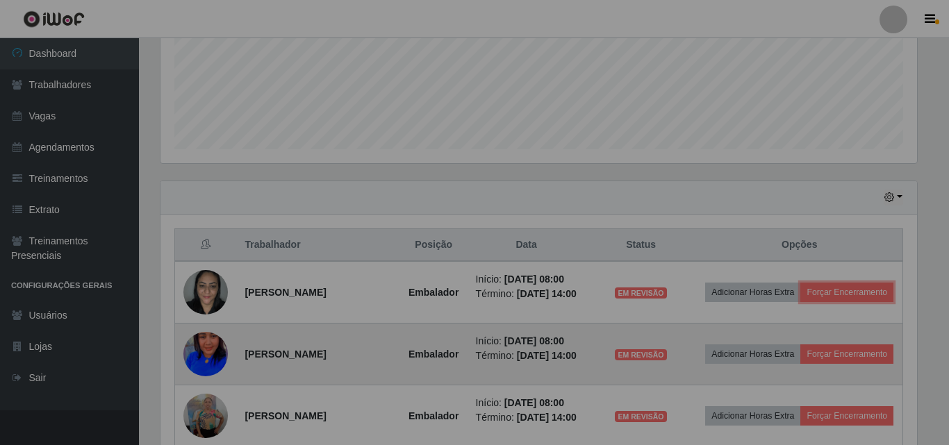
scroll to position [288, 763]
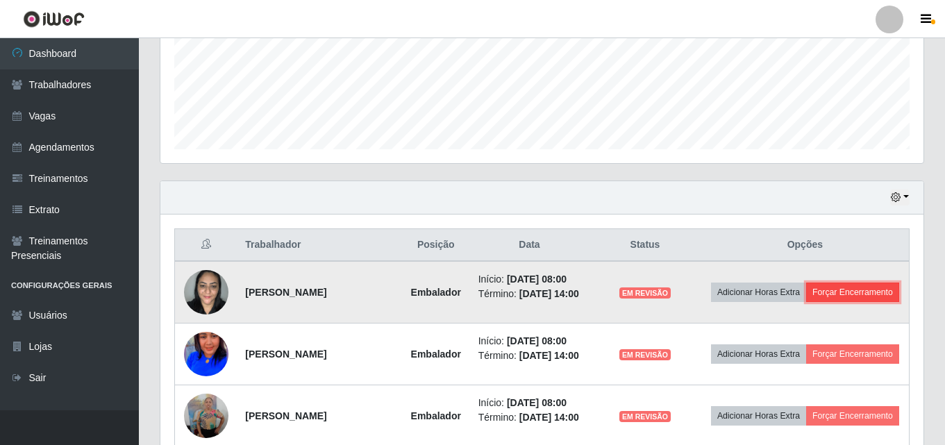
click at [806, 302] on button "Forçar Encerramento" at bounding box center [852, 292] width 93 height 19
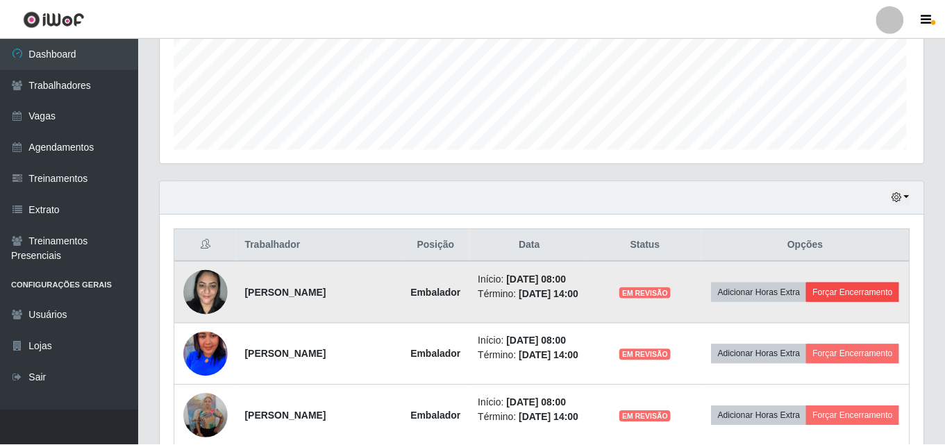
scroll to position [288, 756]
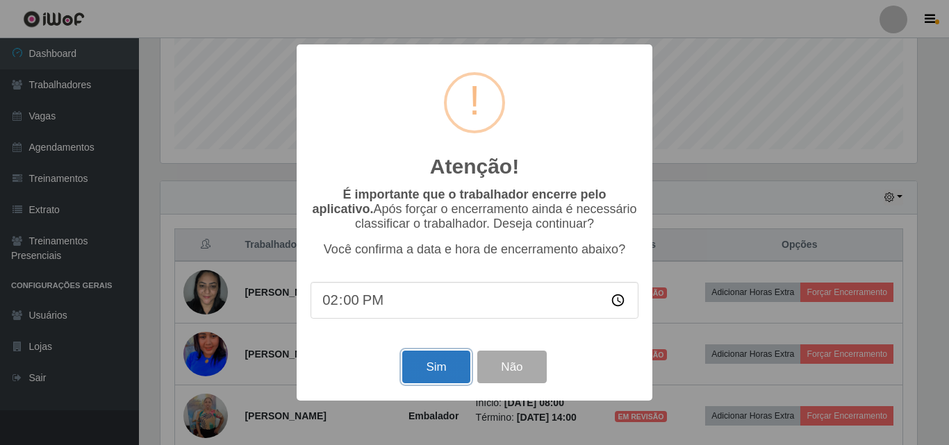
click at [415, 369] on button "Sim" at bounding box center [435, 367] width 67 height 33
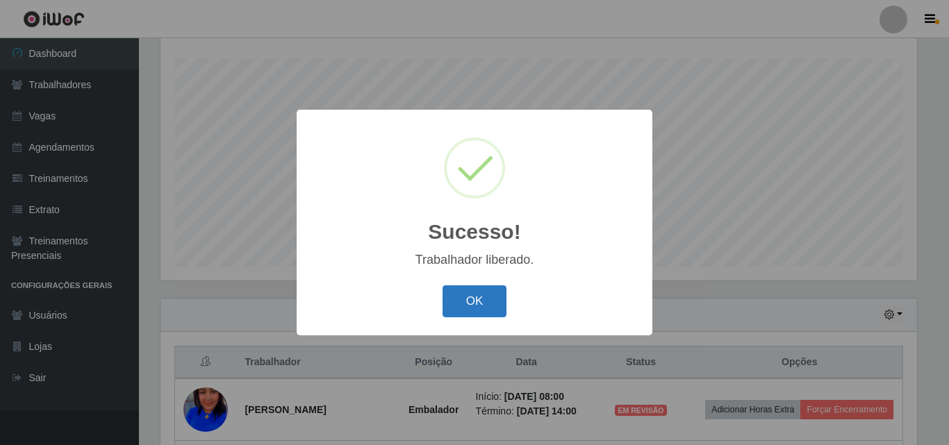
click at [460, 317] on div "OK Cancel" at bounding box center [474, 301] width 328 height 40
drag, startPoint x: 478, startPoint y: 306, endPoint x: 710, endPoint y: 381, distance: 243.6
click at [492, 320] on div "OK Cancel" at bounding box center [474, 301] width 328 height 40
click at [508, 308] on div "OK Cancel" at bounding box center [474, 301] width 328 height 40
drag, startPoint x: 512, startPoint y: 311, endPoint x: 480, endPoint y: 299, distance: 34.1
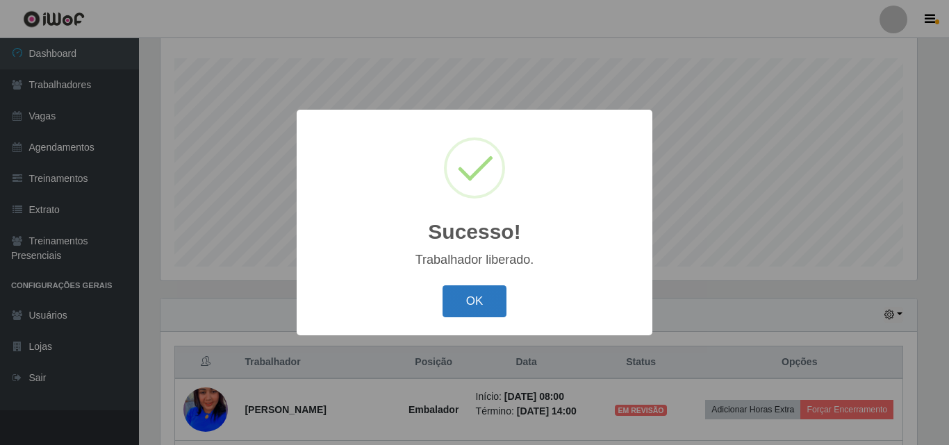
click at [500, 306] on div "OK Cancel" at bounding box center [474, 301] width 328 height 40
drag, startPoint x: 480, startPoint y: 299, endPoint x: 519, endPoint y: 311, distance: 41.3
click at [491, 302] on button "OK" at bounding box center [474, 301] width 65 height 33
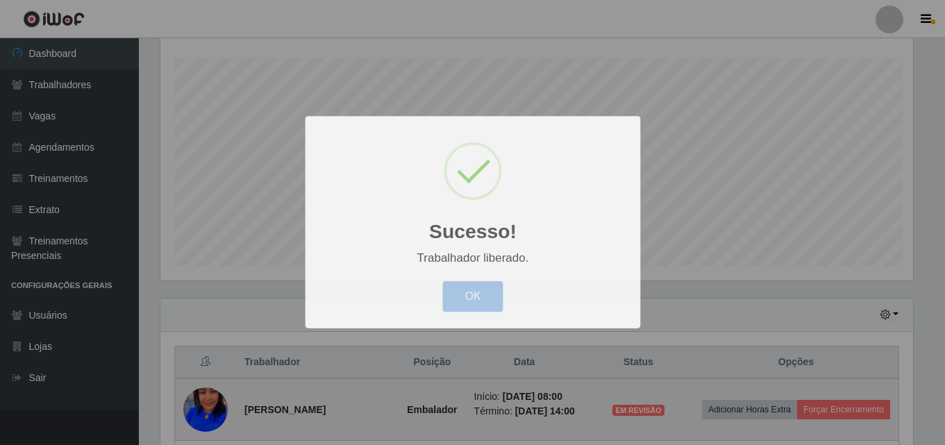
scroll to position [288, 763]
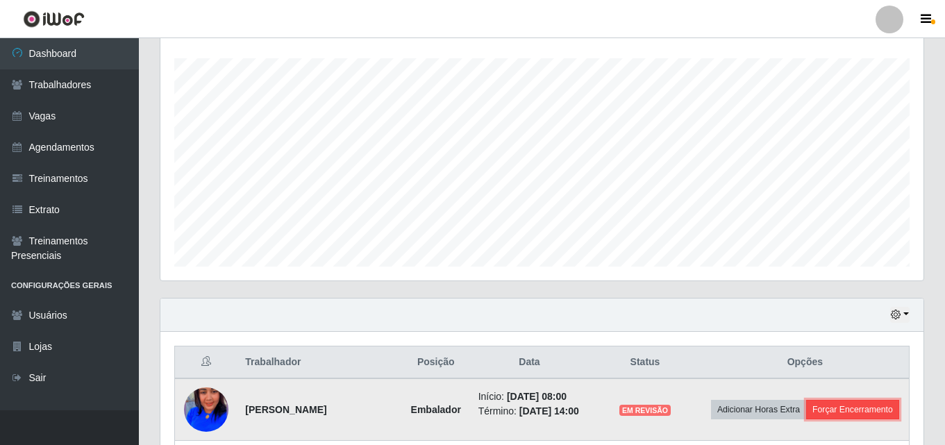
click at [811, 419] on button "Forçar Encerramento" at bounding box center [852, 409] width 93 height 19
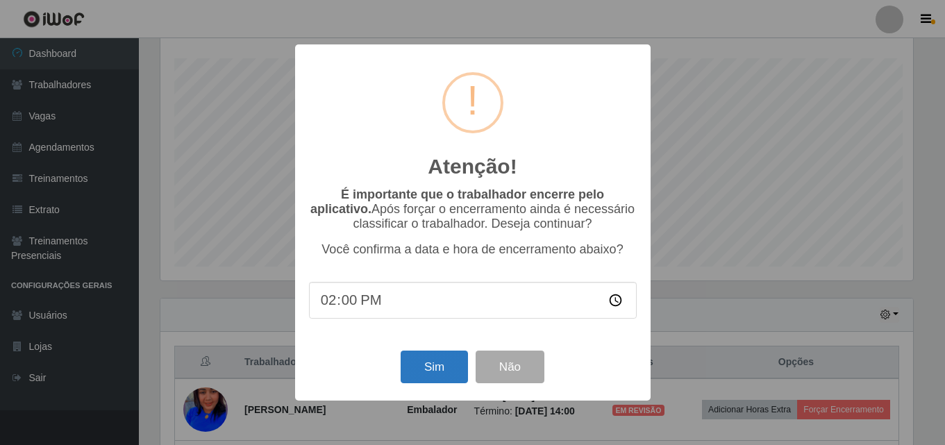
scroll to position [288, 756]
drag, startPoint x: 412, startPoint y: 349, endPoint x: 421, endPoint y: 359, distance: 13.8
click at [415, 352] on div "Atenção! × É importante que o trabalhador encerre pelo aplicativo. Após forçar …" at bounding box center [475, 222] width 356 height 356
click at [425, 363] on button "Sim" at bounding box center [435, 367] width 67 height 33
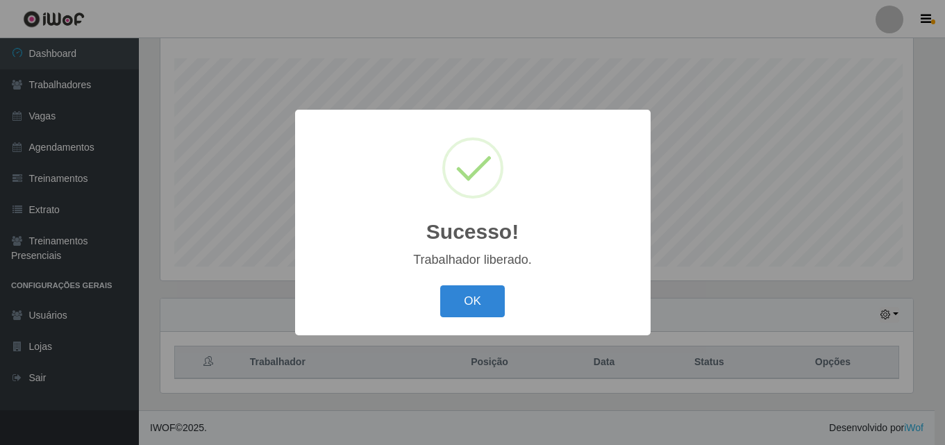
scroll to position [694218, 693750]
click at [483, 278] on div "Sucesso! × Trabalhador liberado. OK Cancel" at bounding box center [475, 222] width 356 height 225
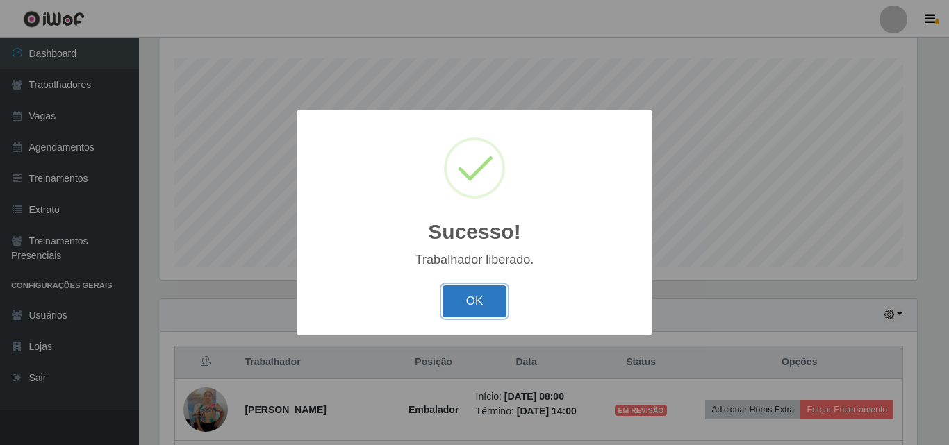
click at [481, 308] on button "OK" at bounding box center [474, 301] width 65 height 33
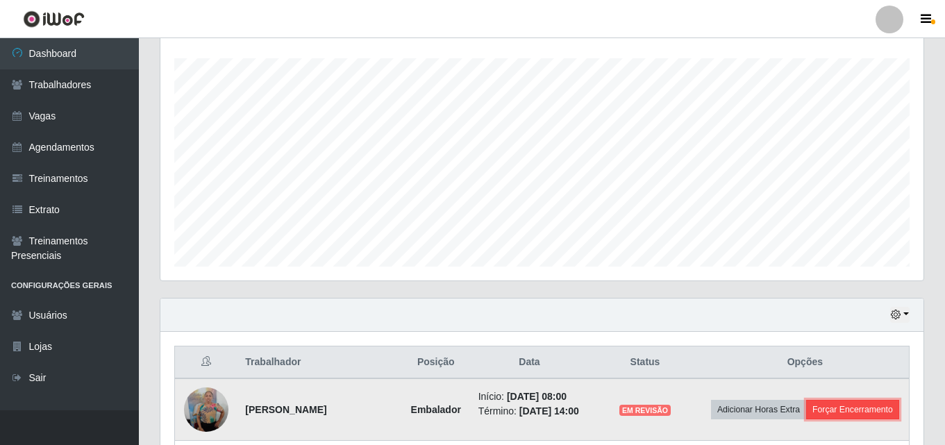
click at [806, 419] on button "Forçar Encerramento" at bounding box center [852, 409] width 93 height 19
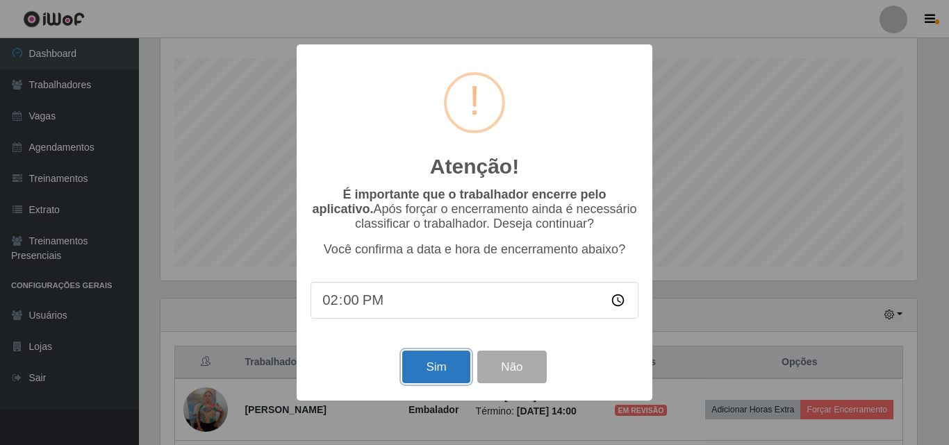
click at [452, 364] on button "Sim" at bounding box center [435, 367] width 67 height 33
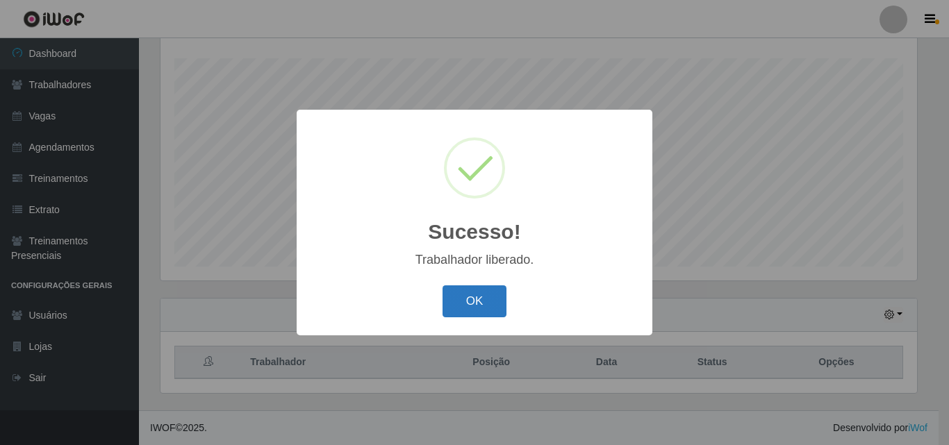
click at [458, 308] on button "OK" at bounding box center [474, 301] width 65 height 33
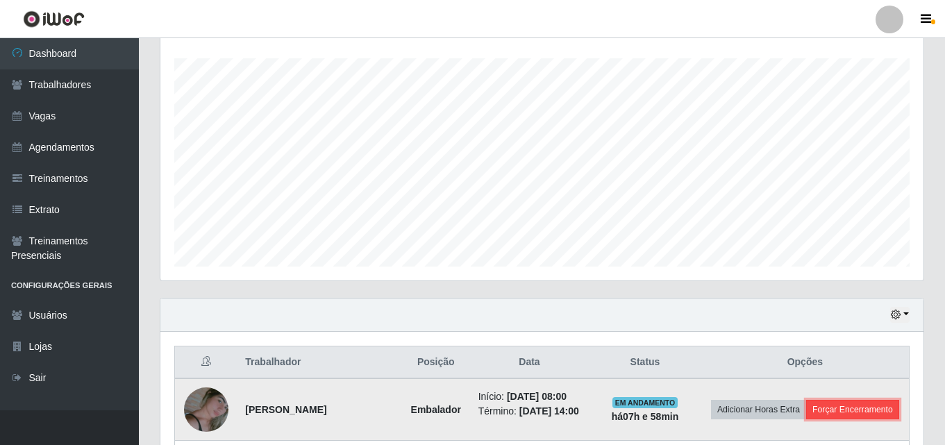
click at [806, 419] on button "Forçar Encerramento" at bounding box center [852, 409] width 93 height 19
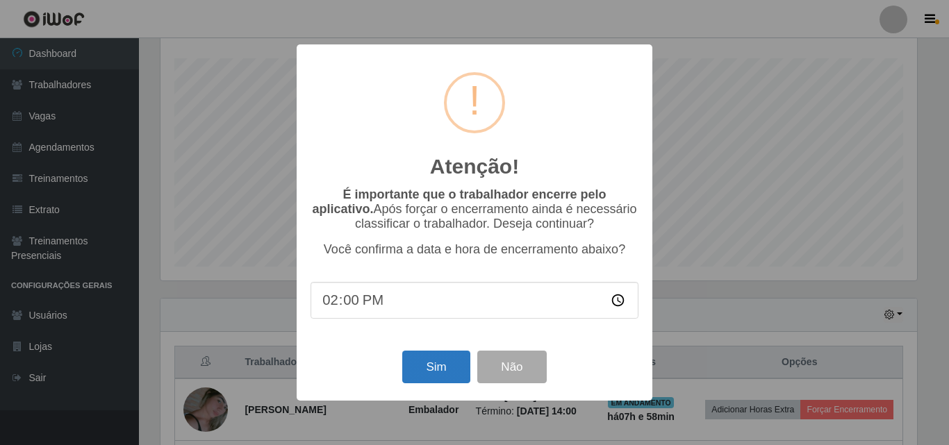
drag, startPoint x: 379, startPoint y: 368, endPoint x: 417, endPoint y: 376, distance: 39.1
click at [385, 372] on div "Sim Não" at bounding box center [474, 367] width 328 height 40
click at [417, 375] on button "Sim" at bounding box center [435, 367] width 67 height 33
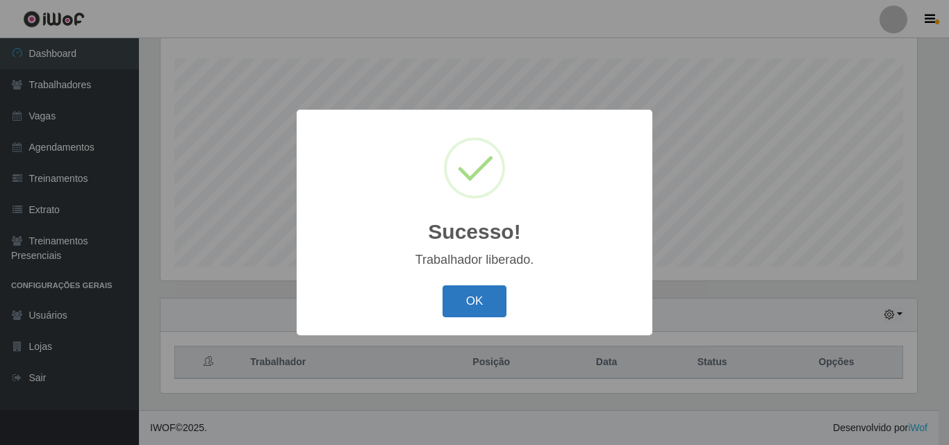
click at [485, 296] on button "OK" at bounding box center [474, 301] width 65 height 33
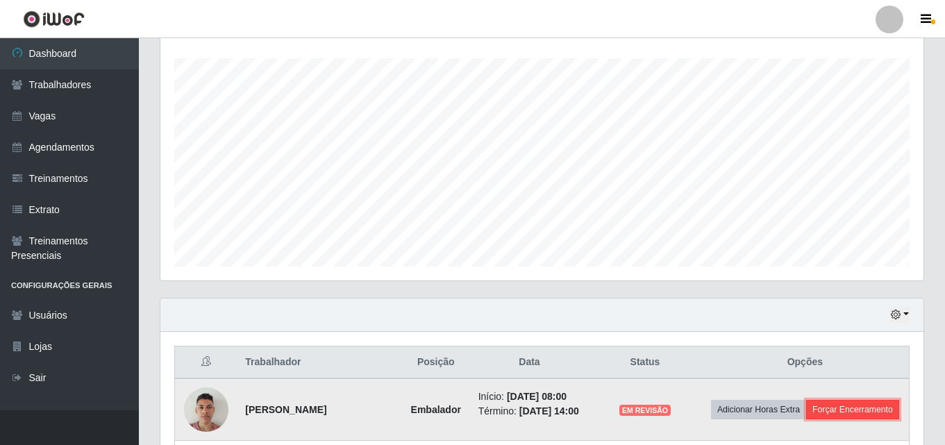
click at [806, 419] on button "Forçar Encerramento" at bounding box center [852, 409] width 93 height 19
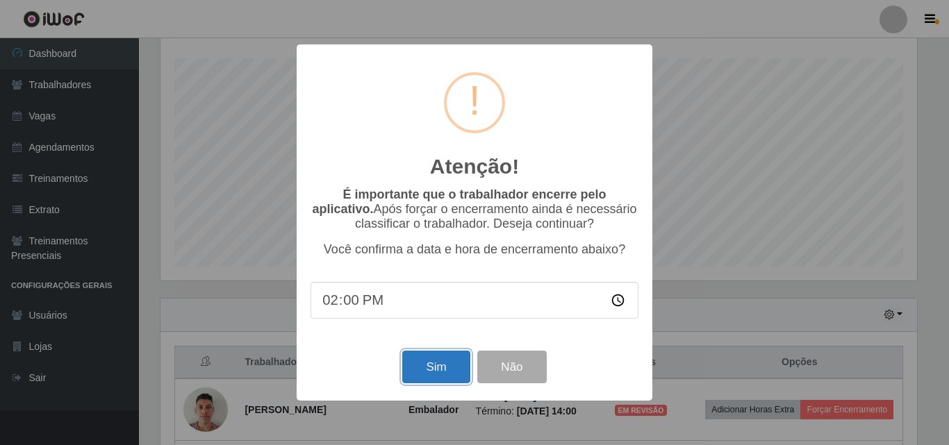
click at [451, 362] on button "Sim" at bounding box center [435, 367] width 67 height 33
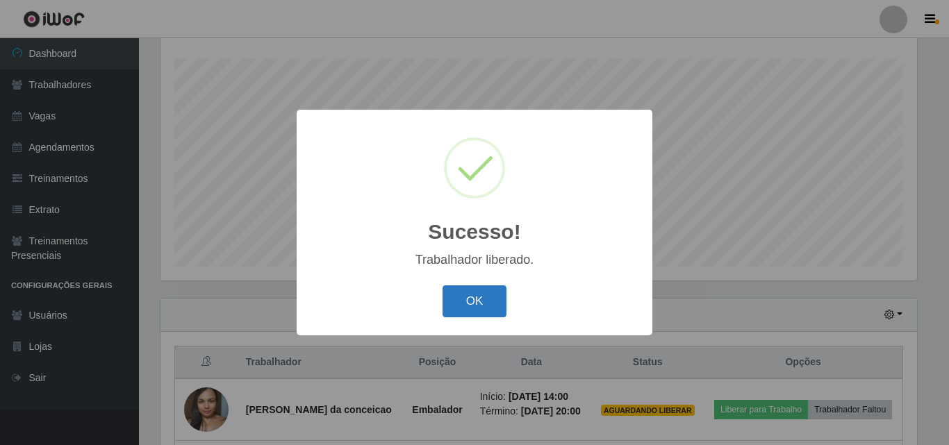
click at [452, 315] on button "OK" at bounding box center [474, 301] width 65 height 33
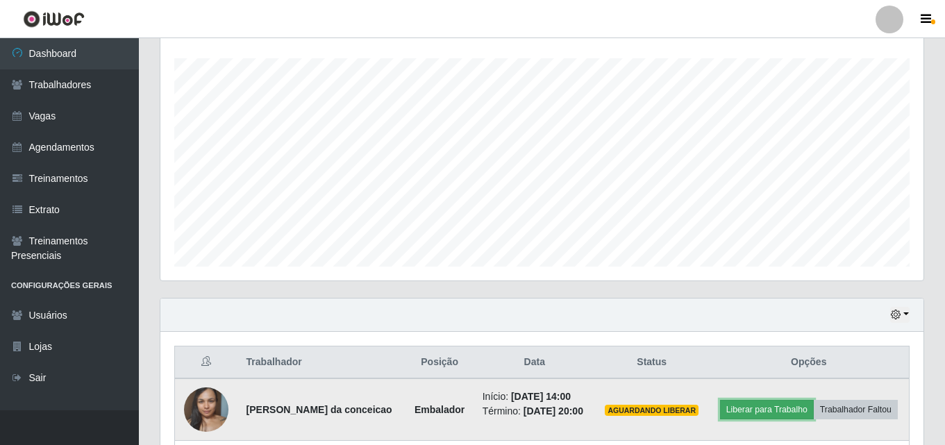
click at [792, 407] on button "Liberar para Trabalho" at bounding box center [767, 409] width 94 height 19
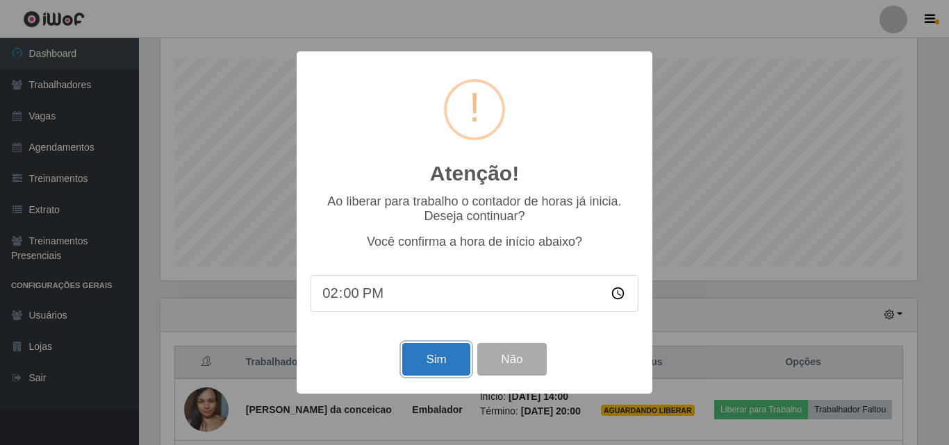
click at [432, 357] on button "Sim" at bounding box center [435, 359] width 67 height 33
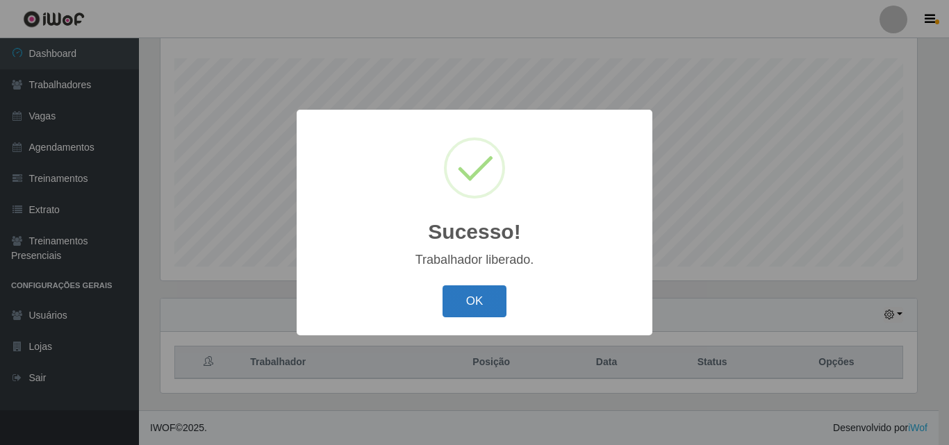
drag, startPoint x: 458, startPoint y: 322, endPoint x: 463, endPoint y: 311, distance: 12.1
click at [463, 311] on button "OK" at bounding box center [474, 301] width 65 height 33
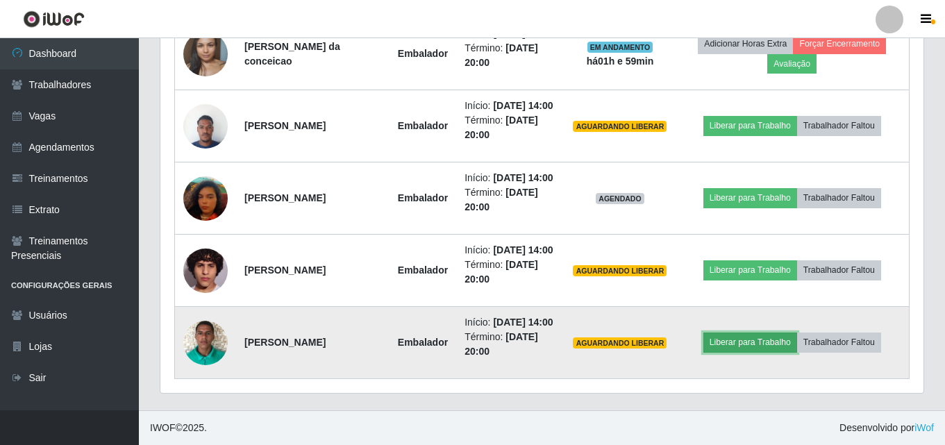
click at [719, 350] on button "Liberar para Trabalho" at bounding box center [751, 342] width 94 height 19
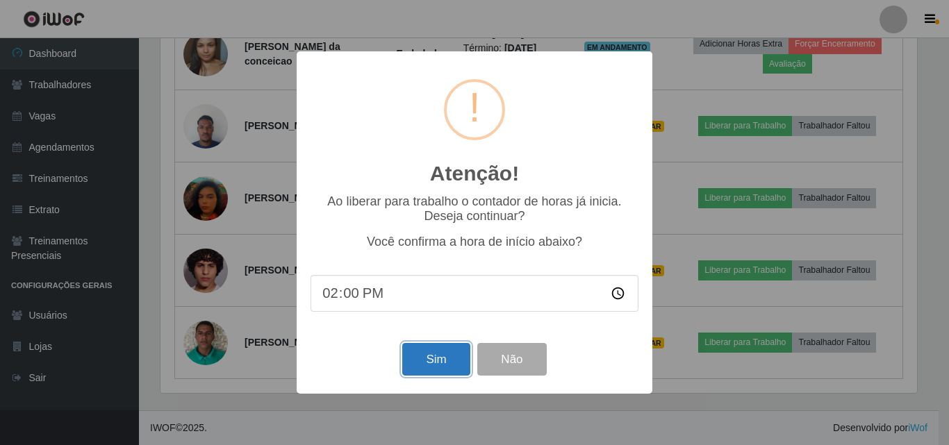
click at [422, 367] on button "Sim" at bounding box center [435, 359] width 67 height 33
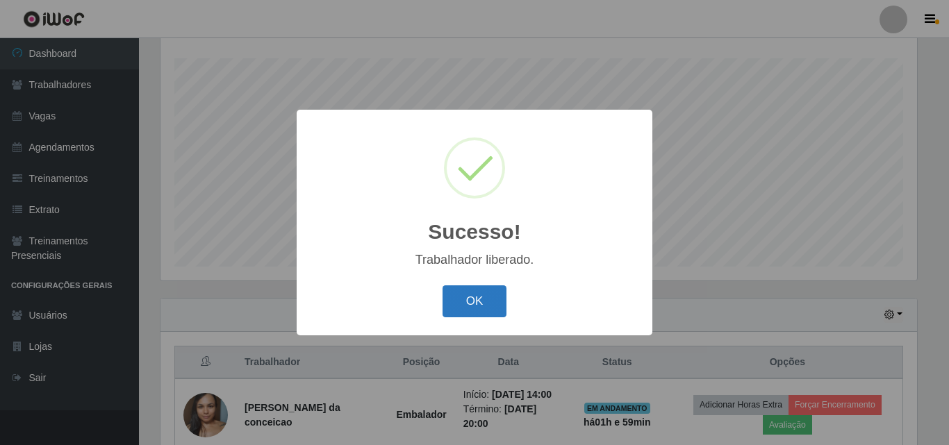
click at [492, 292] on button "OK" at bounding box center [474, 301] width 65 height 33
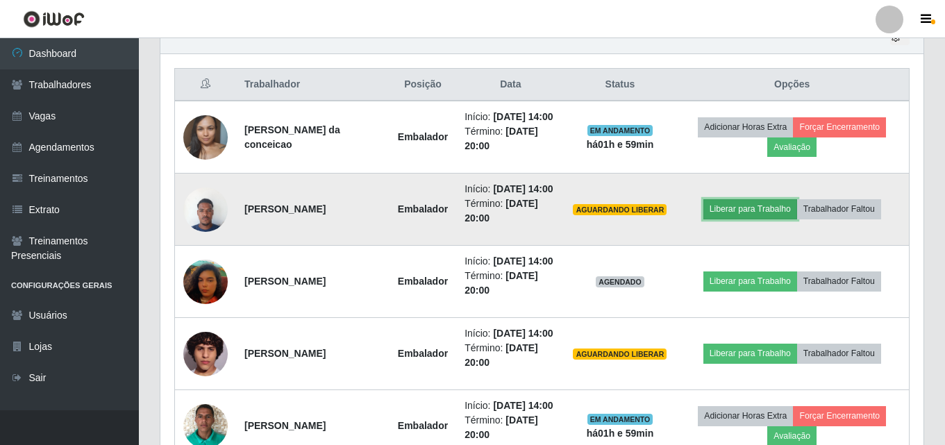
click at [730, 219] on button "Liberar para Trabalho" at bounding box center [751, 208] width 94 height 19
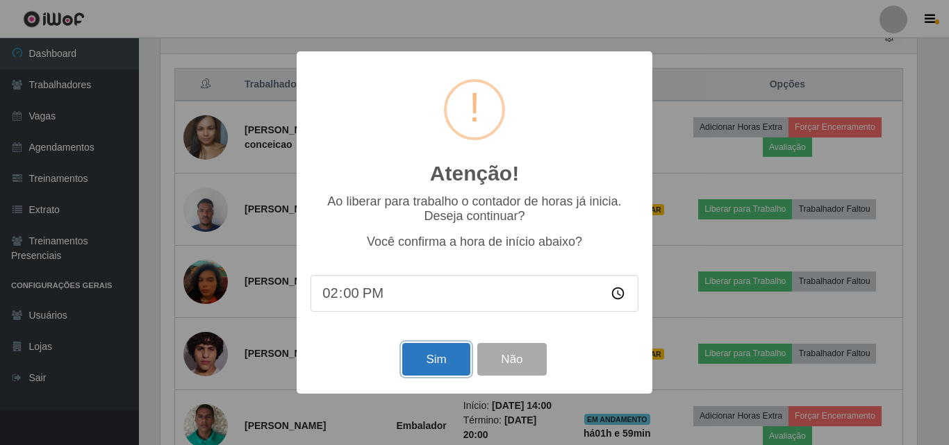
click at [442, 370] on button "Sim" at bounding box center [435, 359] width 67 height 33
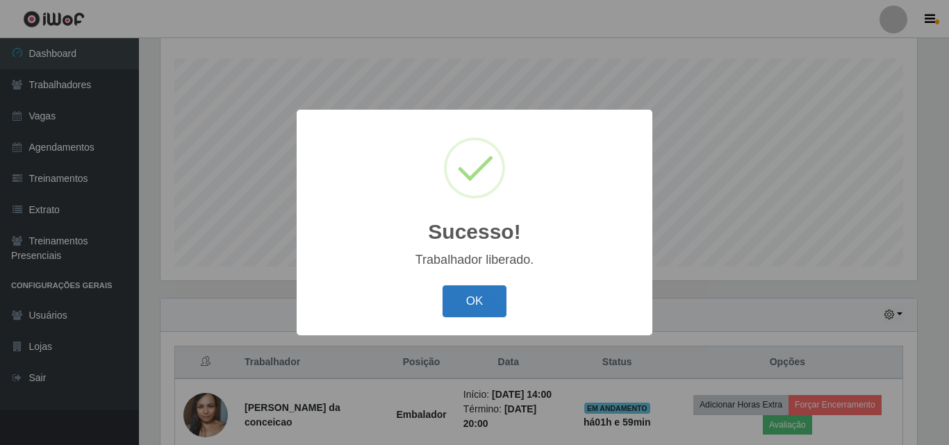
click at [456, 313] on button "OK" at bounding box center [474, 301] width 65 height 33
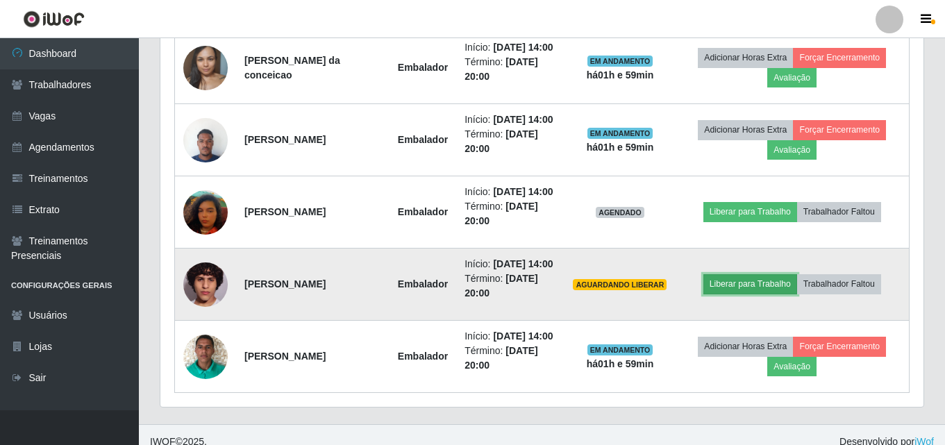
click at [723, 294] on button "Liberar para Trabalho" at bounding box center [751, 283] width 94 height 19
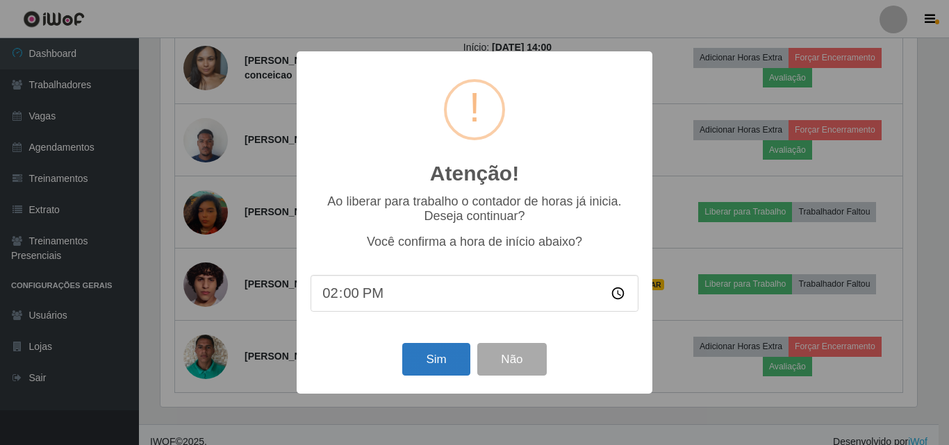
drag, startPoint x: 369, startPoint y: 370, endPoint x: 431, endPoint y: 363, distance: 63.0
click at [372, 372] on div "Sim Não" at bounding box center [474, 360] width 328 height 40
click at [431, 363] on button "Sim" at bounding box center [435, 359] width 67 height 33
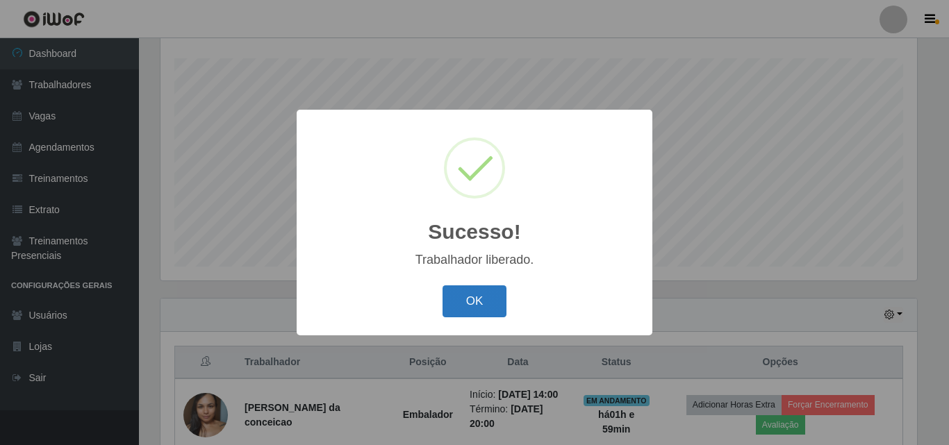
click at [447, 295] on button "OK" at bounding box center [474, 301] width 65 height 33
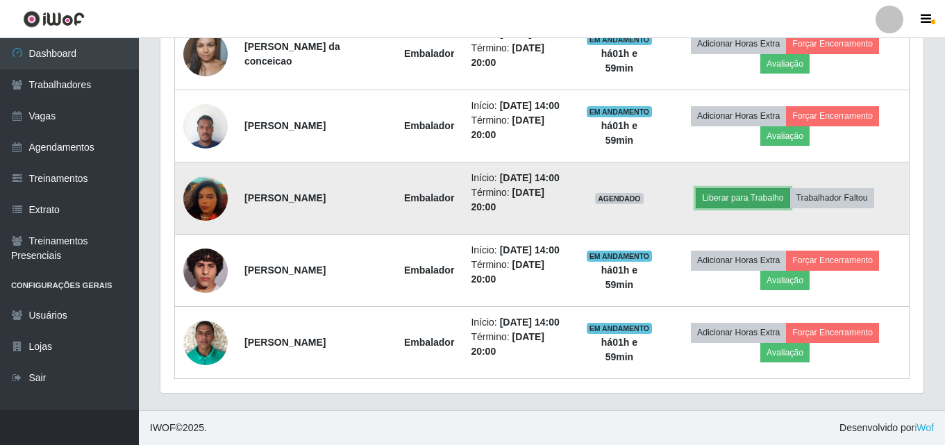
click at [752, 188] on button "Liberar para Trabalho" at bounding box center [743, 197] width 94 height 19
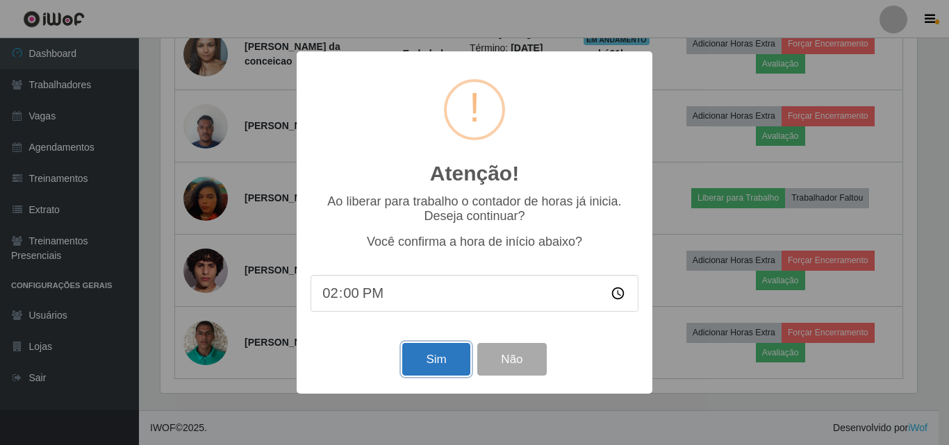
click at [445, 363] on button "Sim" at bounding box center [435, 359] width 67 height 33
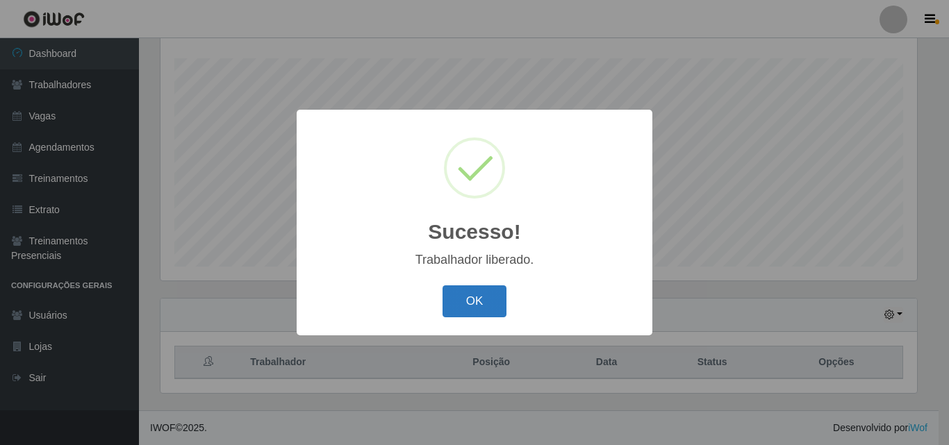
click at [446, 301] on button "OK" at bounding box center [474, 301] width 65 height 33
